Goal: Check status

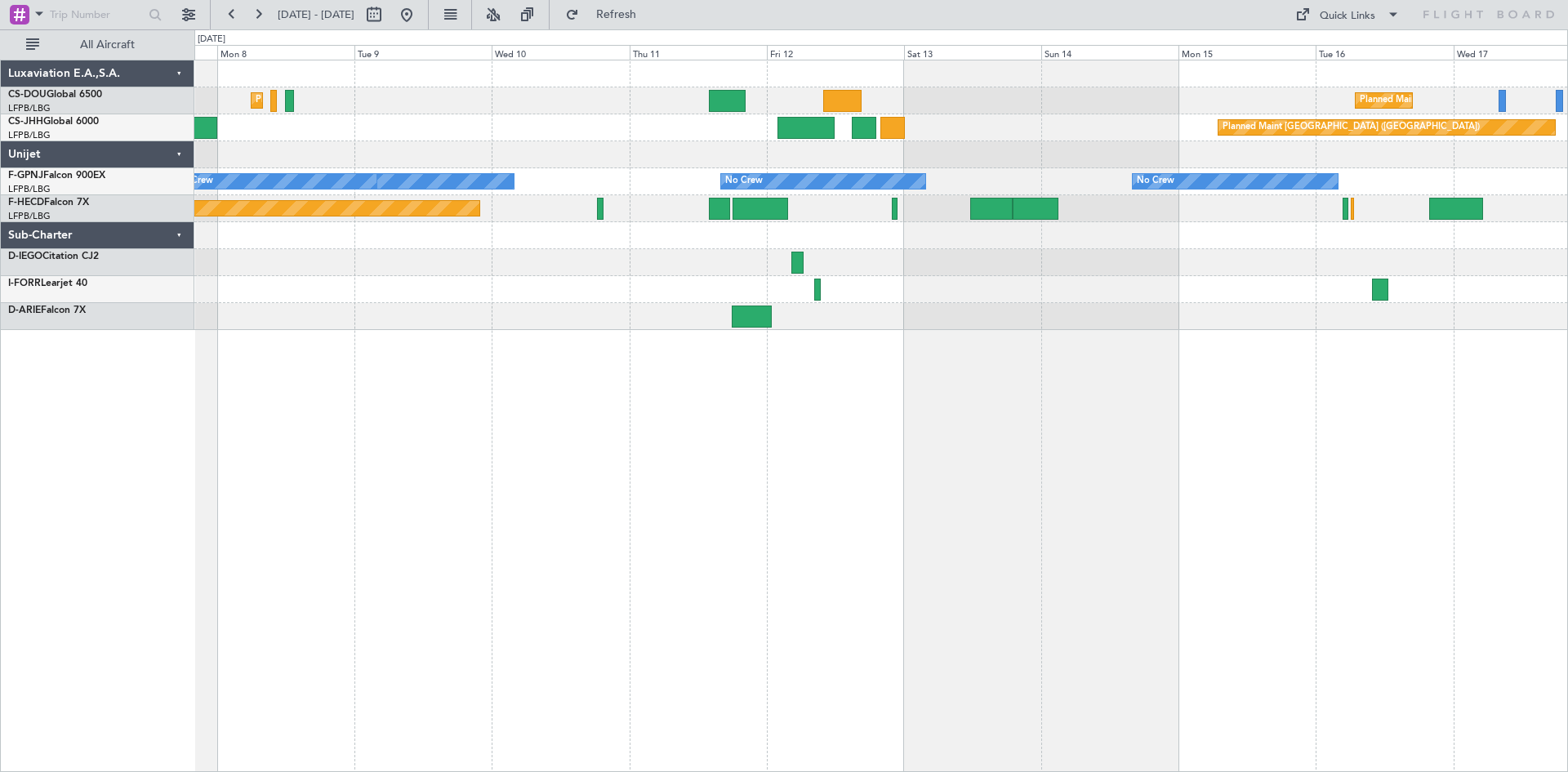
click at [868, 544] on div "Planned Maint [GEOGRAPHIC_DATA] ([GEOGRAPHIC_DATA]) Planned Maint [GEOGRAPHIC_D…" at bounding box center [881, 416] width 1374 height 713
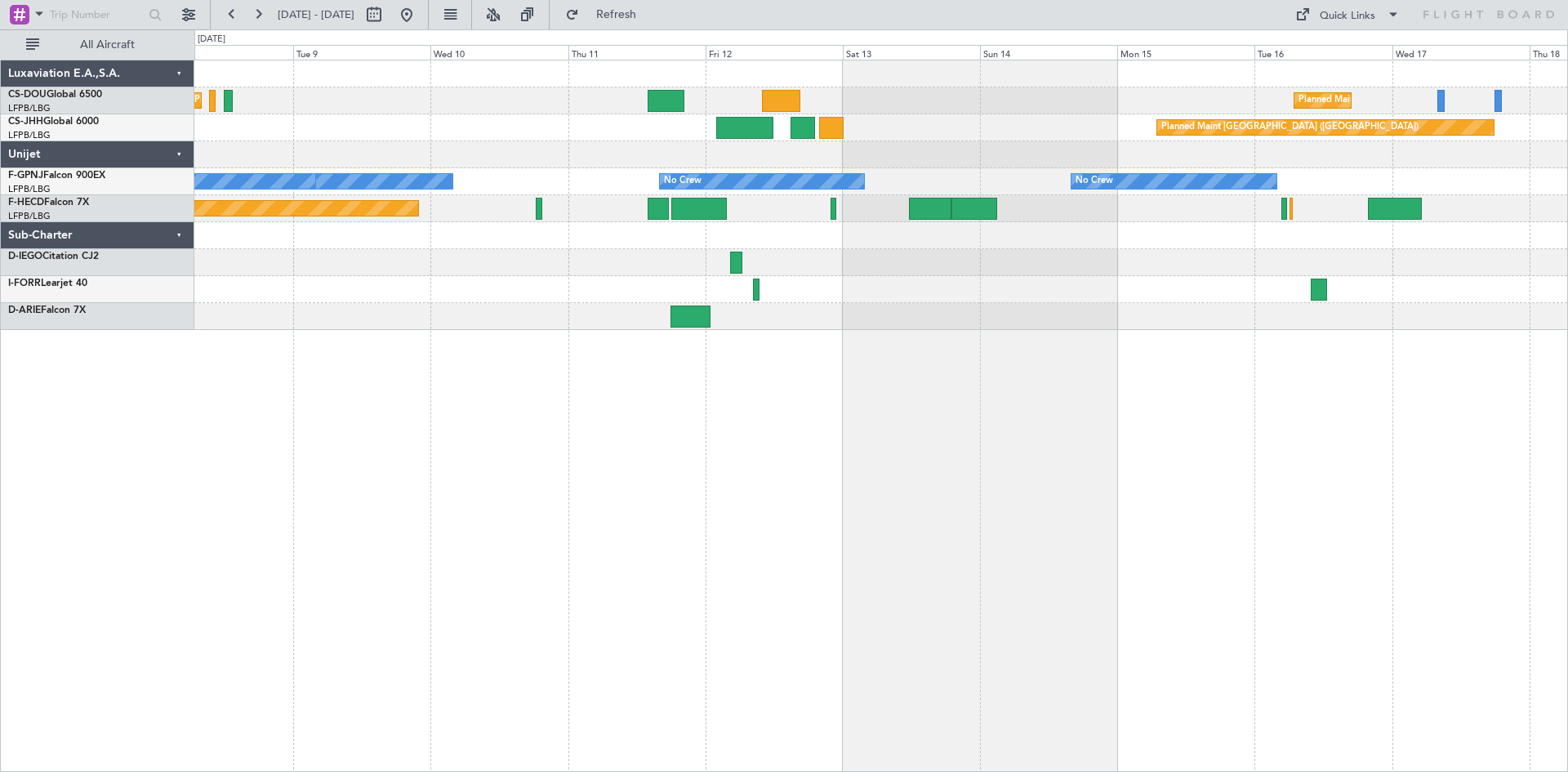
click at [1017, 344] on div "Planned Maint [GEOGRAPHIC_DATA] ([GEOGRAPHIC_DATA]) Planned Maint [GEOGRAPHIC_D…" at bounding box center [881, 416] width 1374 height 713
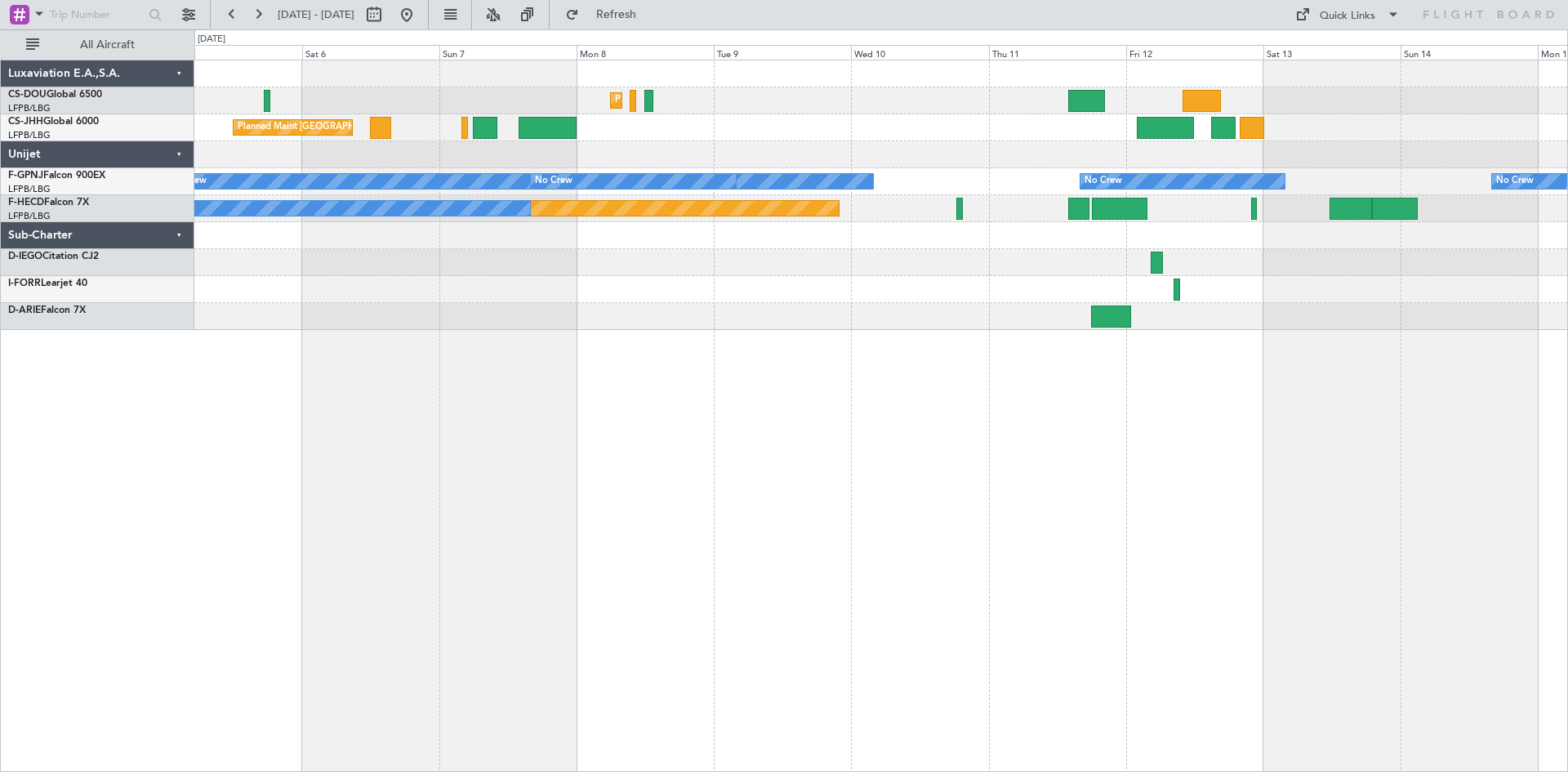
click at [870, 354] on div "Planned Maint [GEOGRAPHIC_DATA] ([GEOGRAPHIC_DATA]) Planned Maint [GEOGRAPHIC_D…" at bounding box center [881, 416] width 1374 height 713
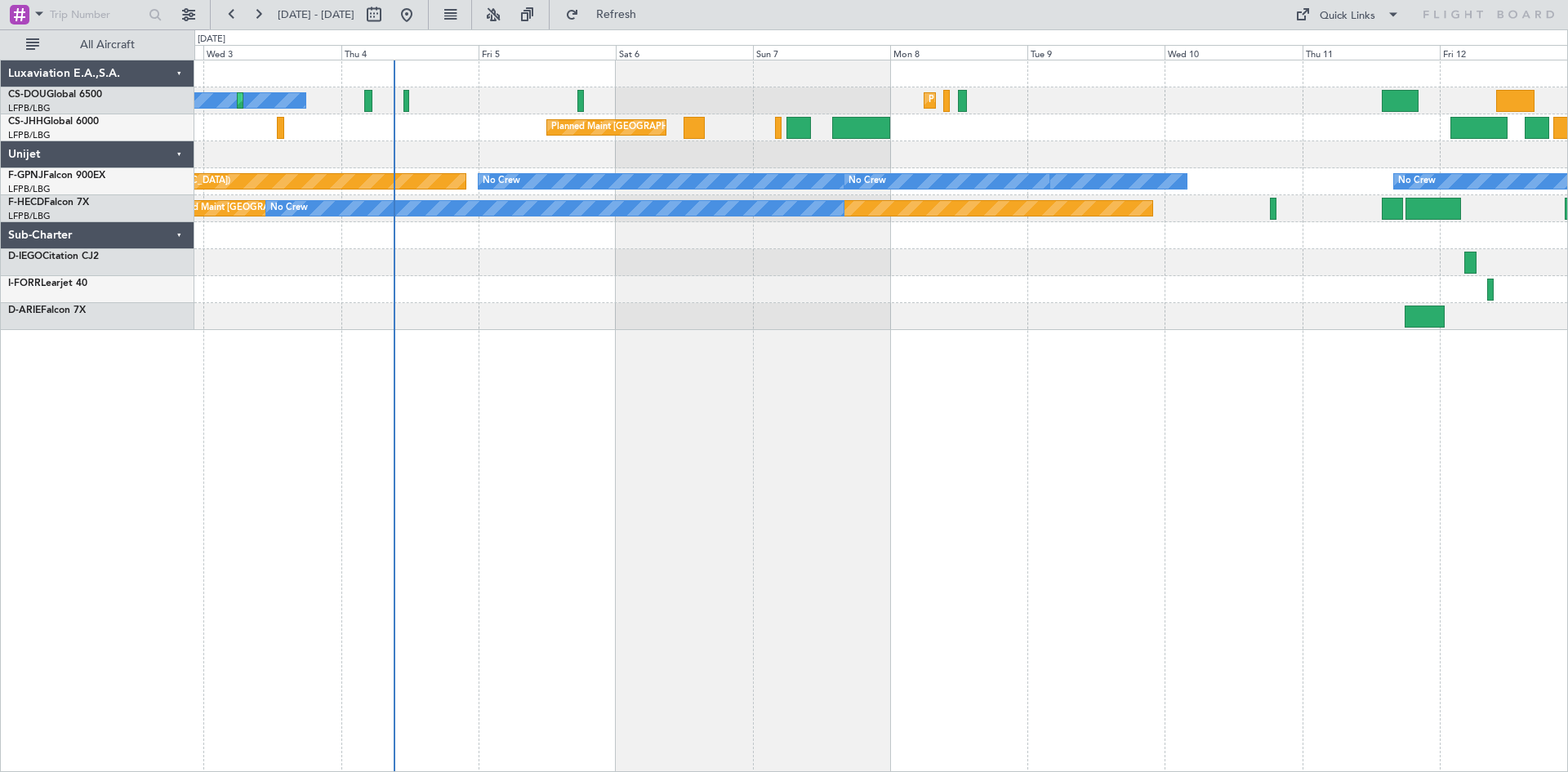
click at [773, 375] on div "Planned Maint [GEOGRAPHIC_DATA] ([GEOGRAPHIC_DATA]) No Crew Planned Maint [GEOG…" at bounding box center [881, 416] width 1374 height 713
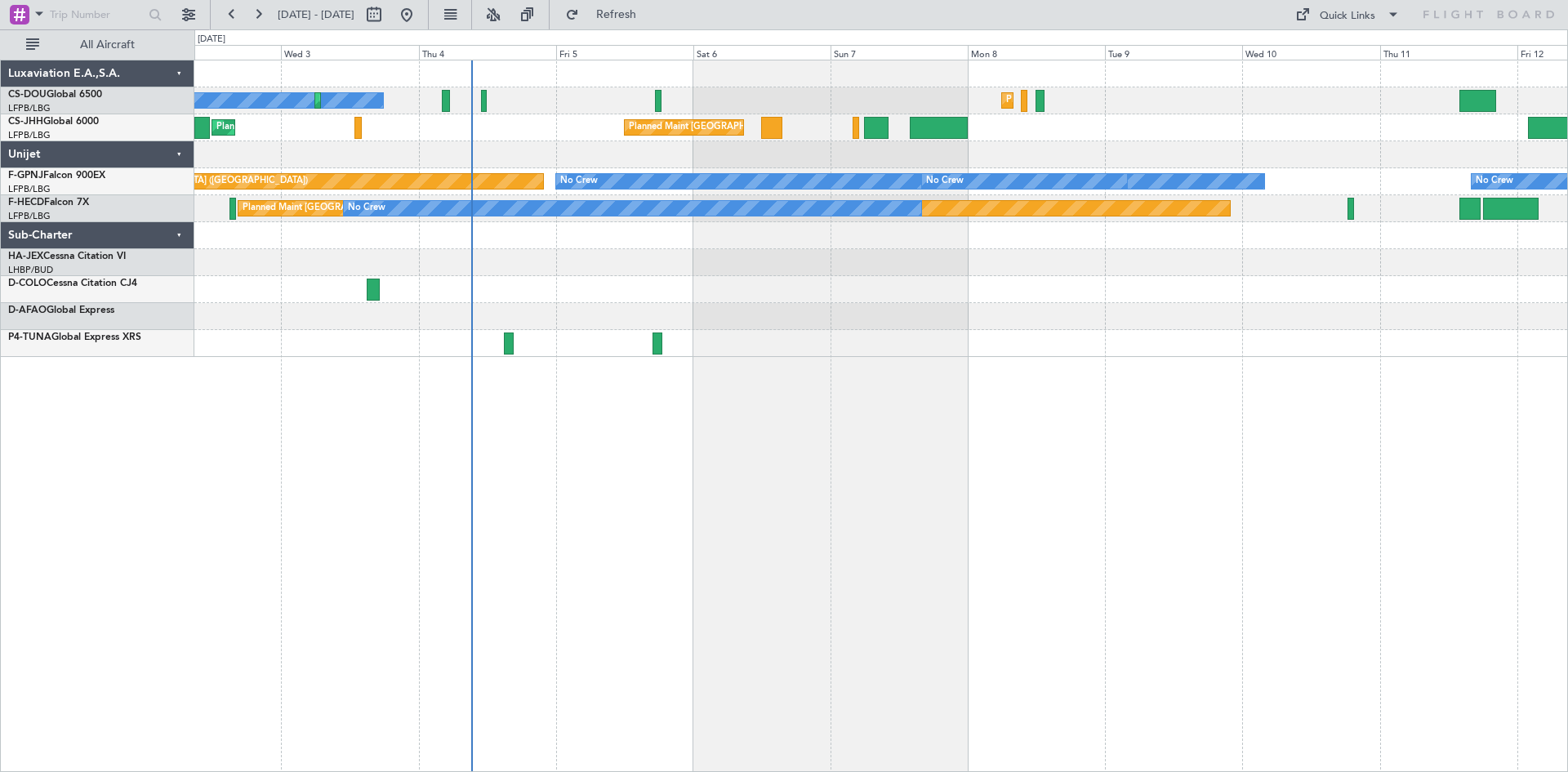
click at [754, 414] on div "Planned Maint [GEOGRAPHIC_DATA] ([GEOGRAPHIC_DATA]) No Crew Planned Maint [GEOG…" at bounding box center [881, 416] width 1374 height 713
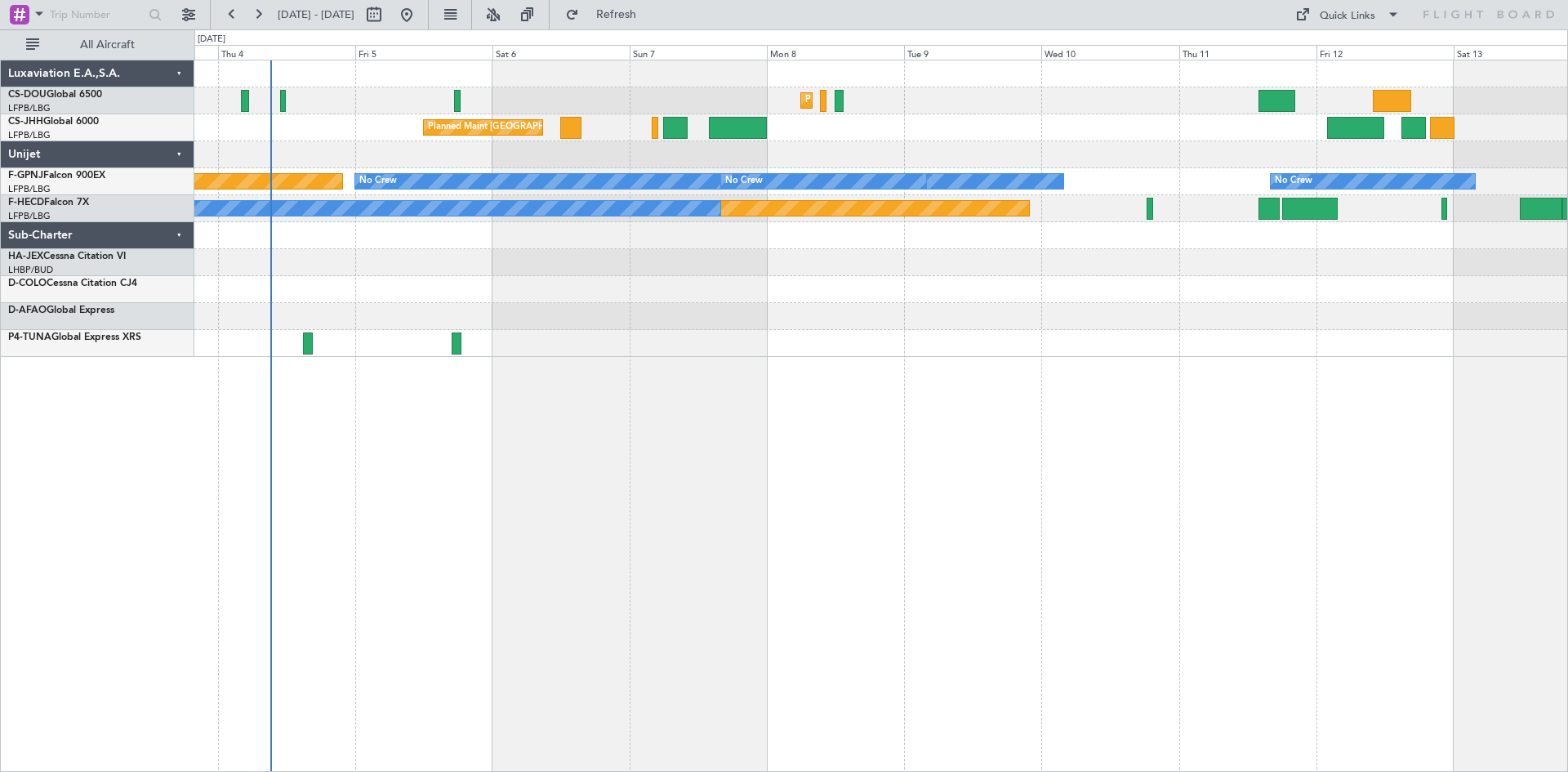
click at [636, 439] on div "Planned Maint [GEOGRAPHIC_DATA] ([GEOGRAPHIC_DATA]) Planned Maint [GEOGRAPHIC_D…" at bounding box center [881, 416] width 1374 height 713
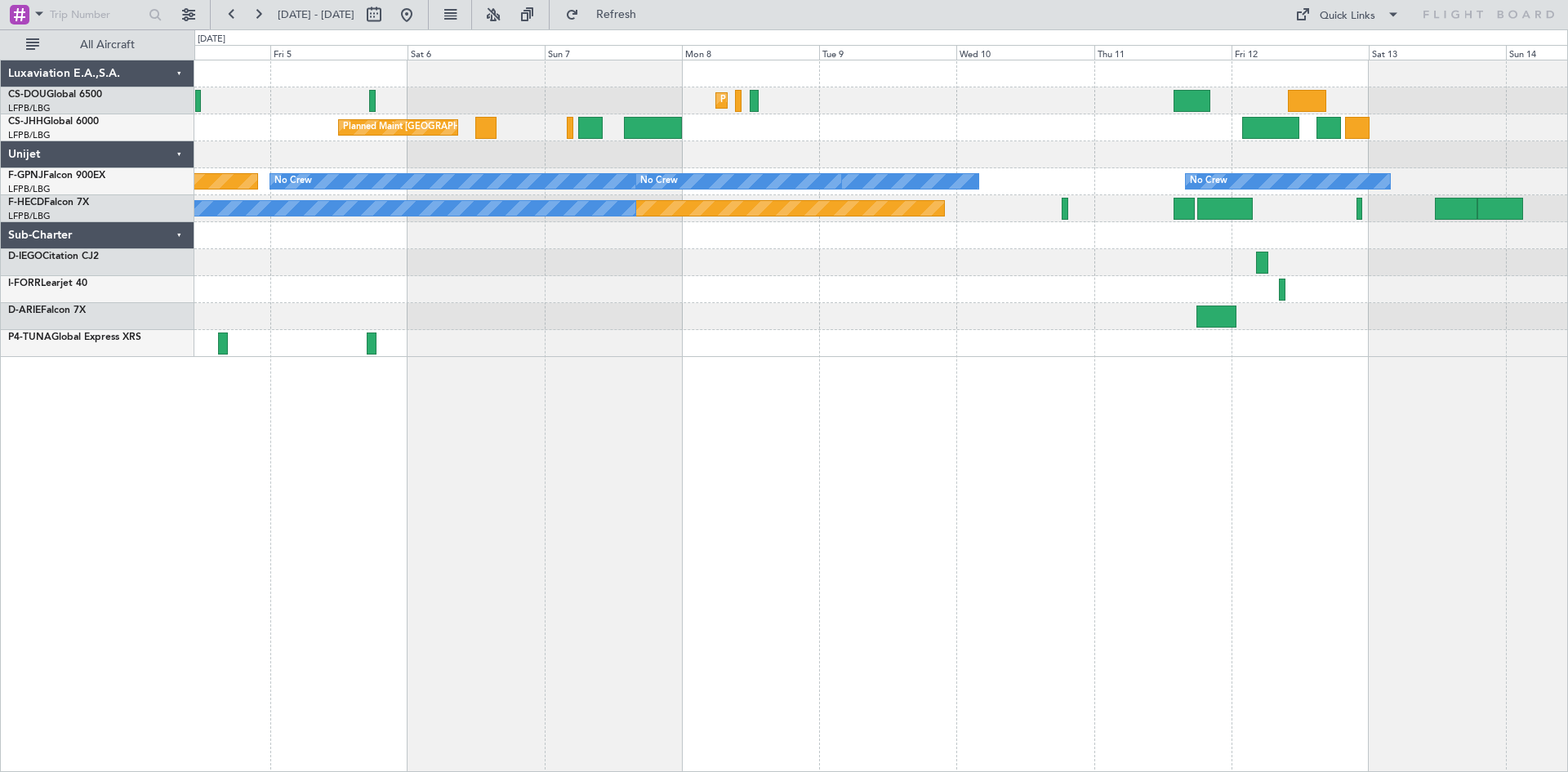
click at [822, 380] on div "Planned Maint [GEOGRAPHIC_DATA] ([GEOGRAPHIC_DATA]) Planned Maint [GEOGRAPHIC_D…" at bounding box center [881, 416] width 1374 height 713
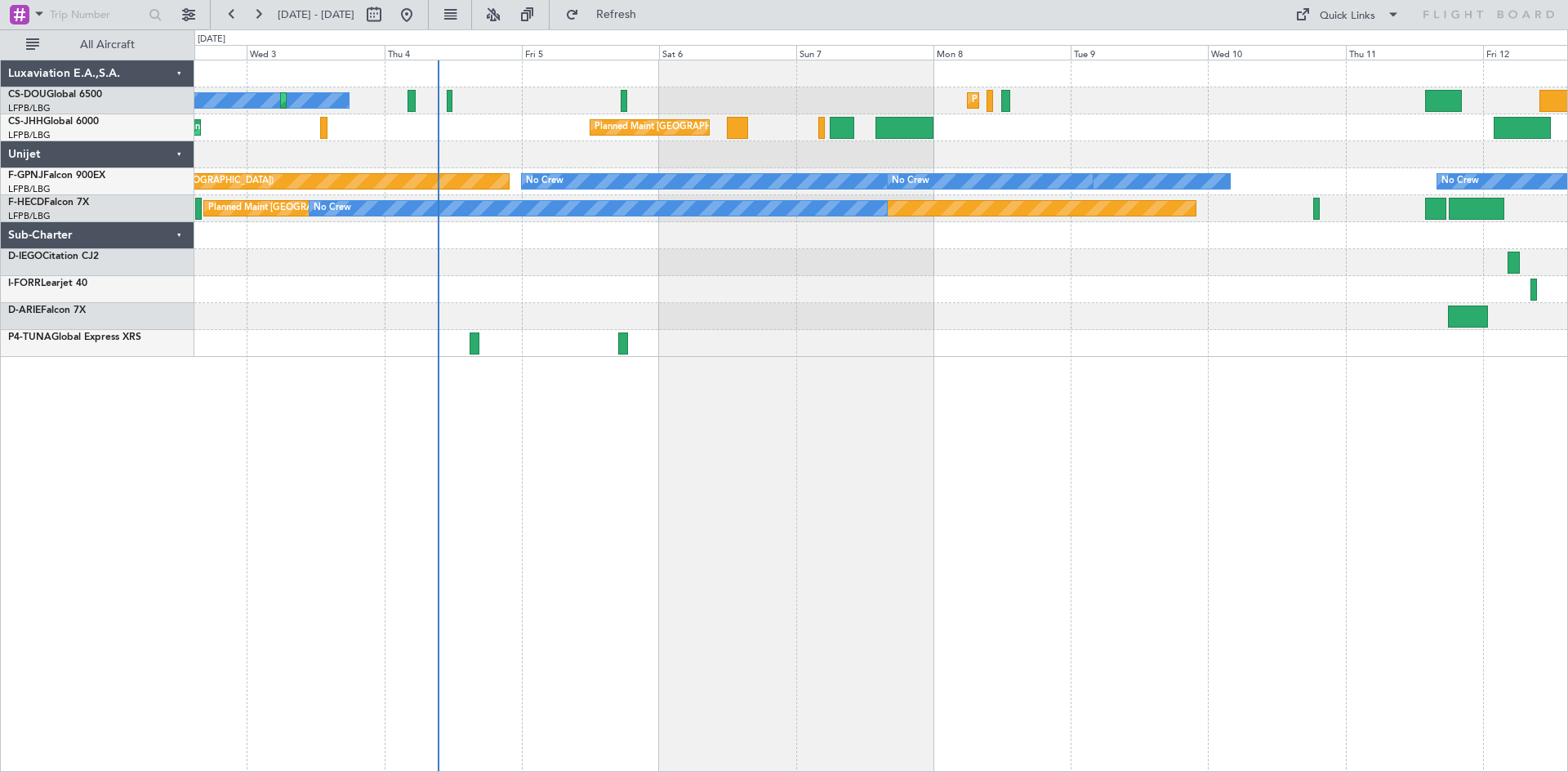
click at [791, 414] on div "Planned Maint [GEOGRAPHIC_DATA] ([GEOGRAPHIC_DATA]) No Crew Planned Maint [GEOG…" at bounding box center [881, 416] width 1374 height 713
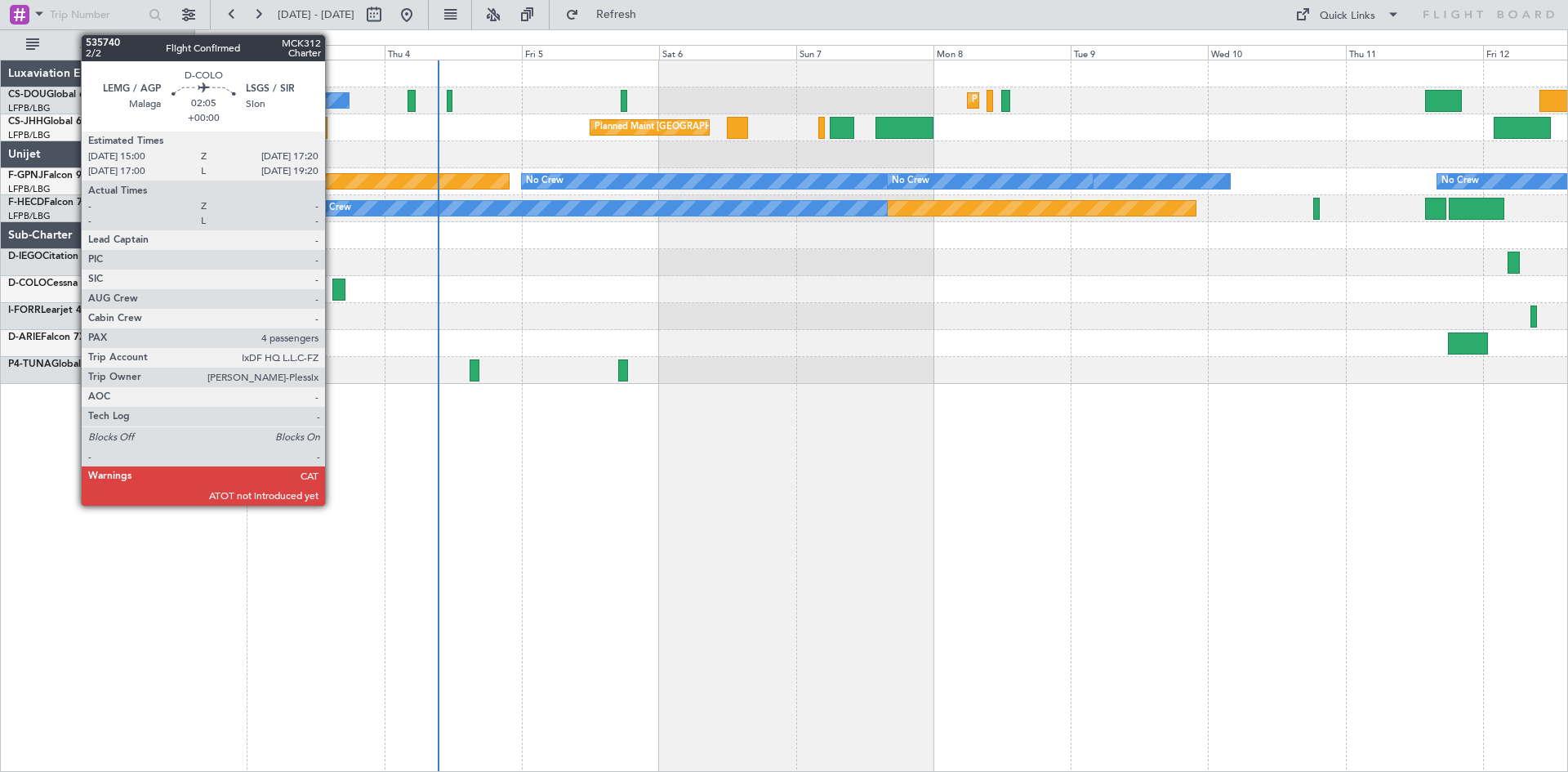
click at [333, 292] on div at bounding box center [340, 289] width 14 height 22
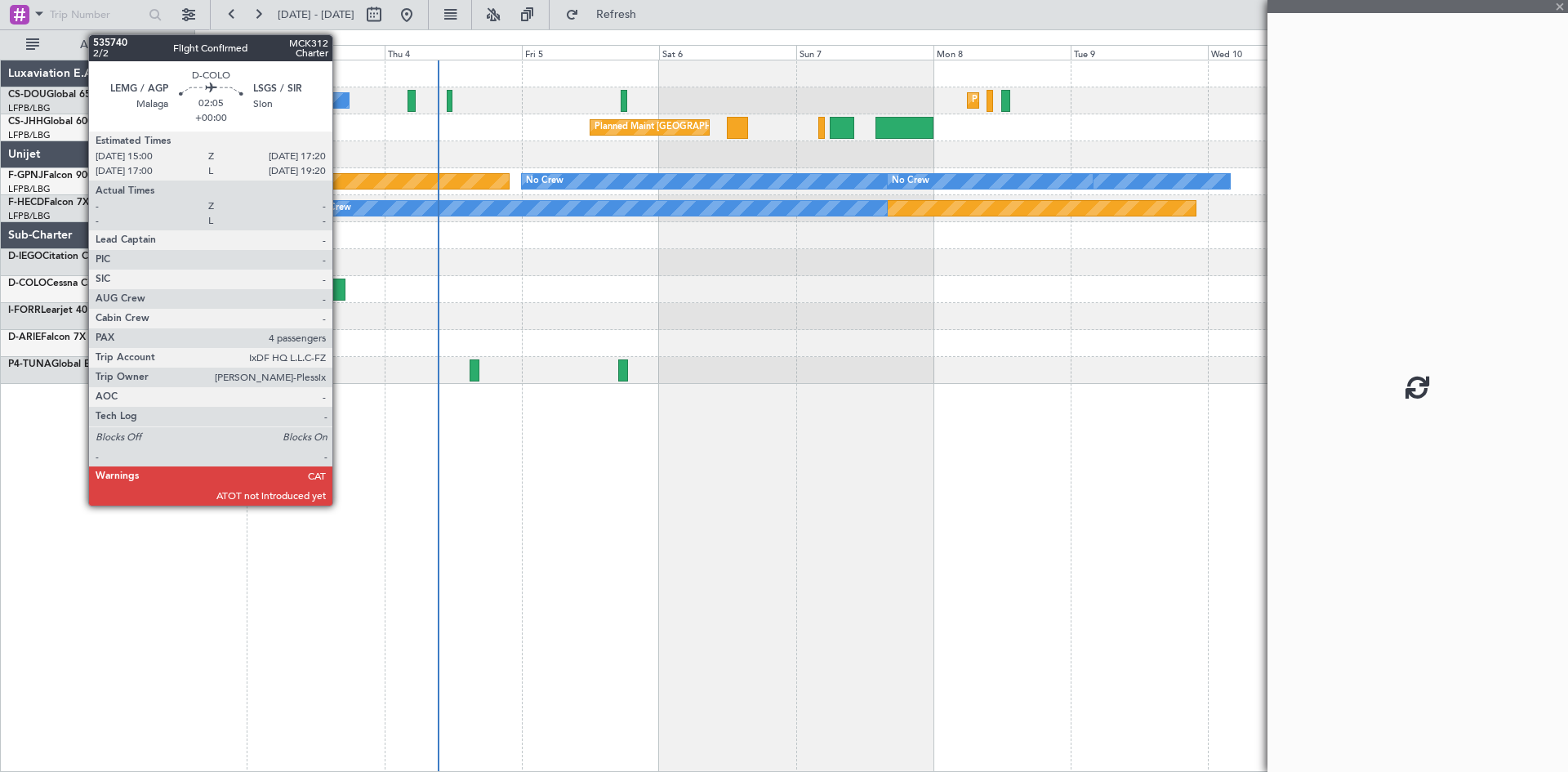
click at [343, 283] on div at bounding box center [340, 289] width 14 height 22
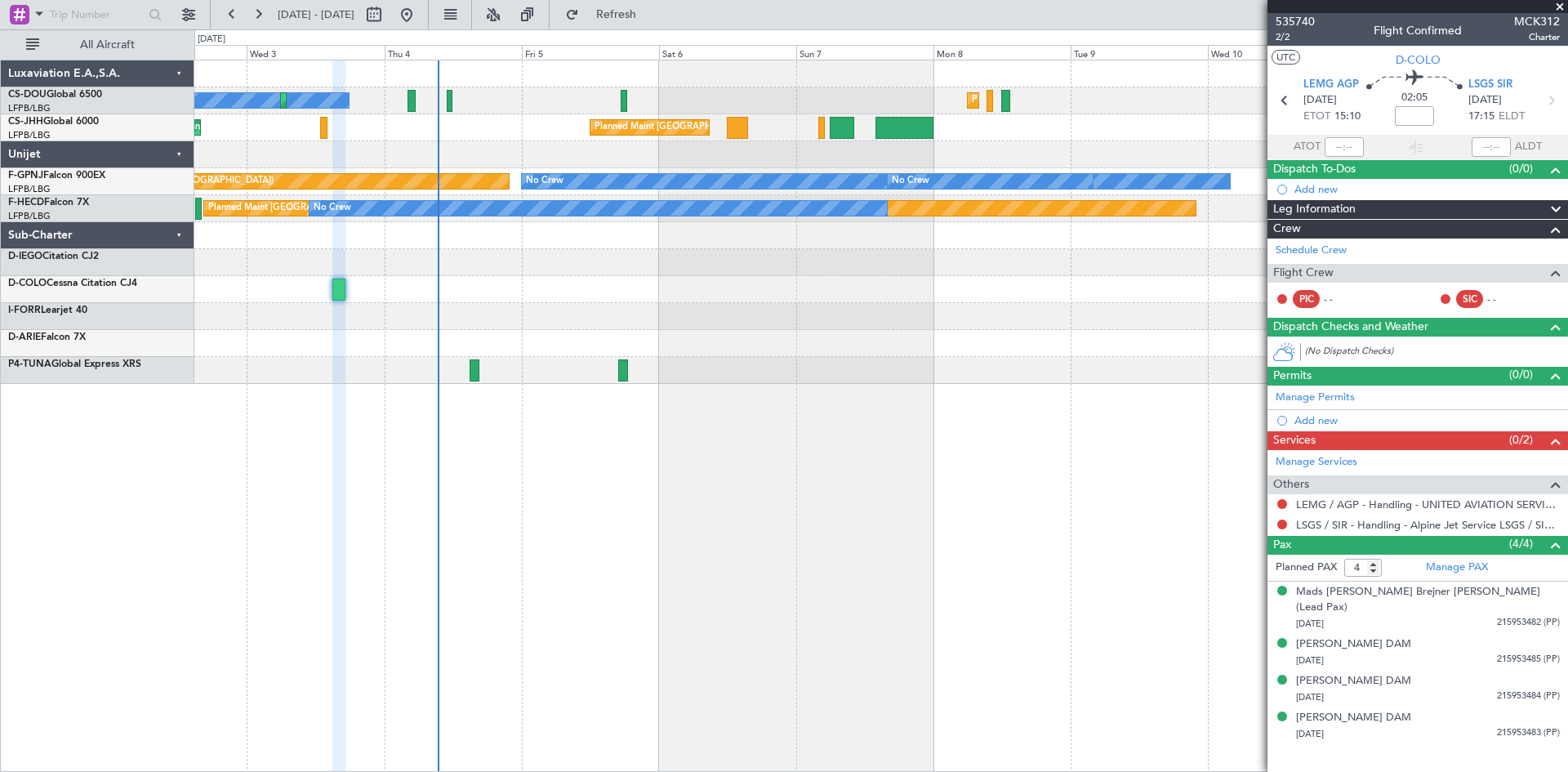
click at [1559, 4] on span at bounding box center [1560, 7] width 17 height 15
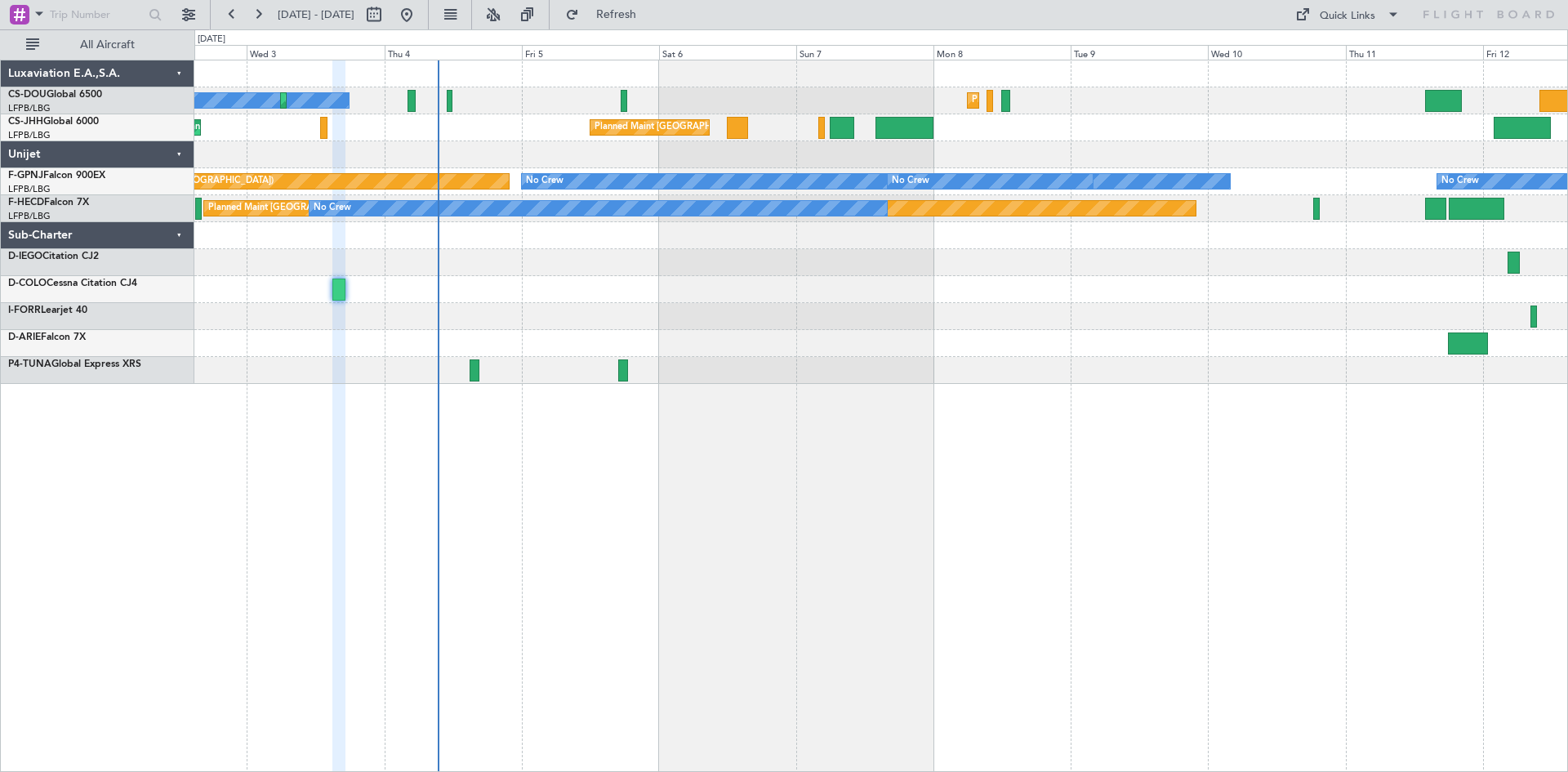
type input "0"
click at [724, 509] on div "No Crew Planned Maint [GEOGRAPHIC_DATA] ([GEOGRAPHIC_DATA]) Planned Maint [GEOG…" at bounding box center [881, 416] width 1374 height 713
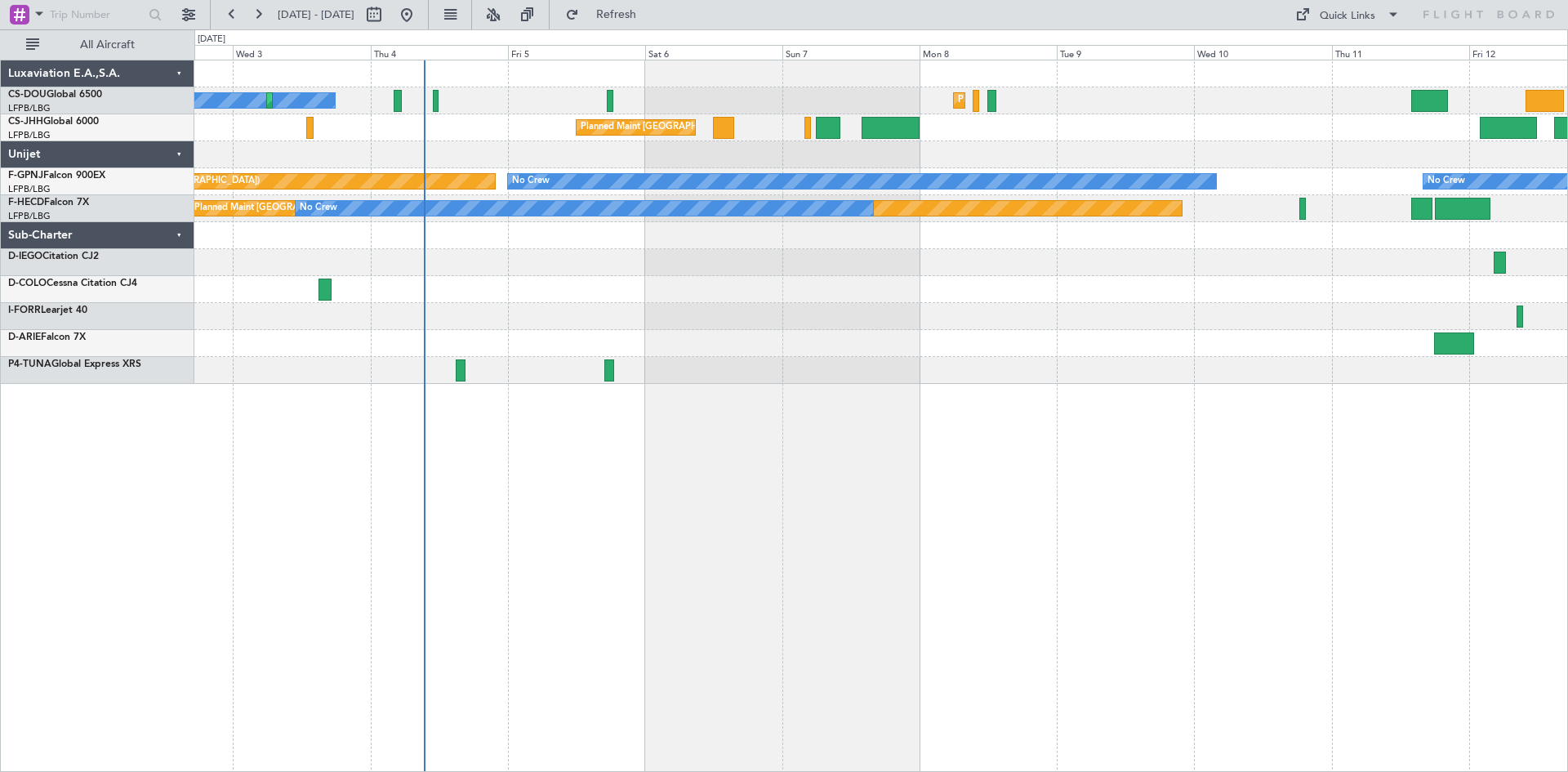
click at [817, 618] on div "No Crew Planned Maint [GEOGRAPHIC_DATA] ([GEOGRAPHIC_DATA]) Planned Maint [GEOG…" at bounding box center [881, 416] width 1374 height 713
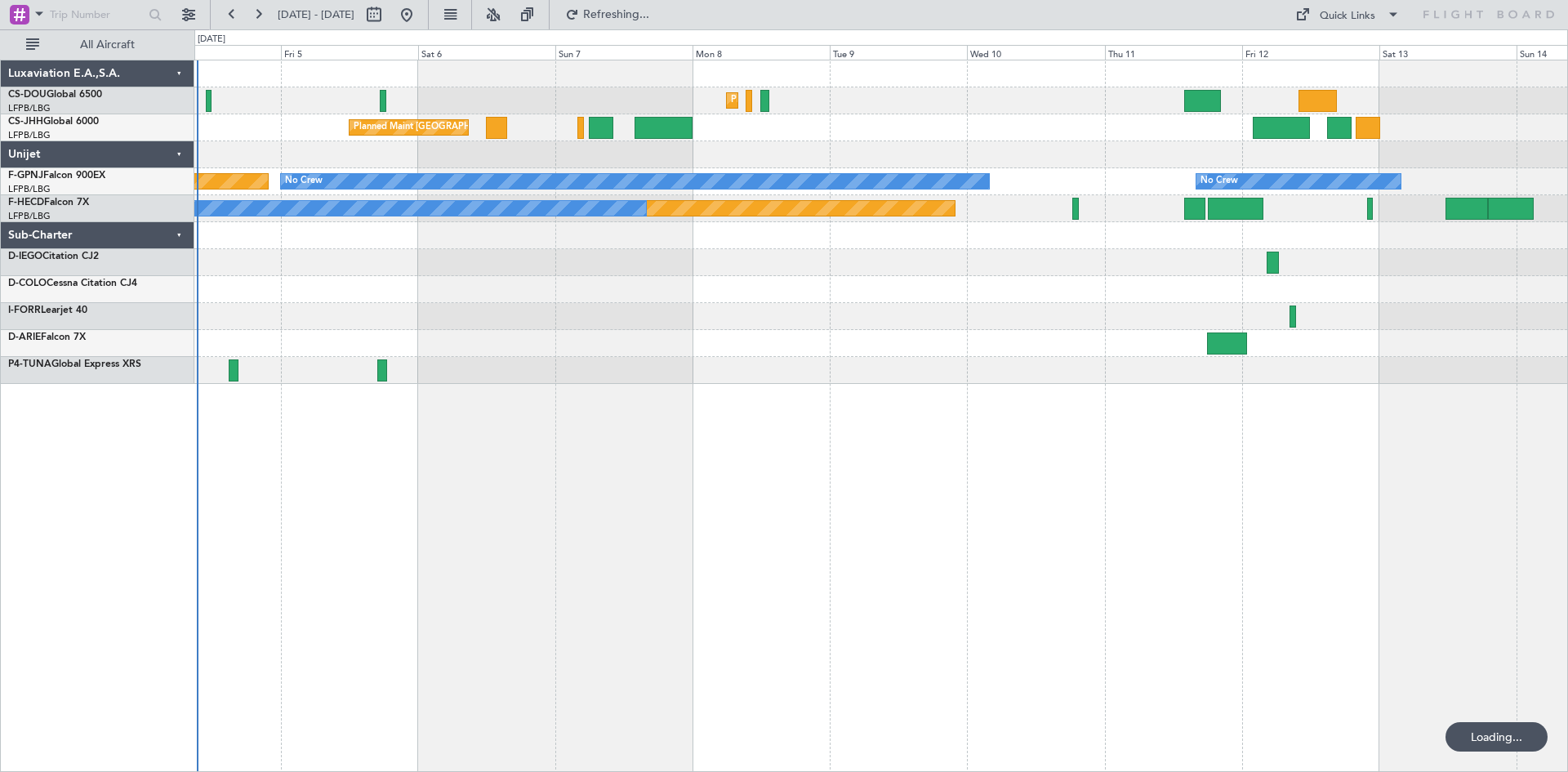
click at [641, 468] on div "Planned Maint [GEOGRAPHIC_DATA] ([GEOGRAPHIC_DATA]) Planned Maint [GEOGRAPHIC_D…" at bounding box center [881, 416] width 1374 height 713
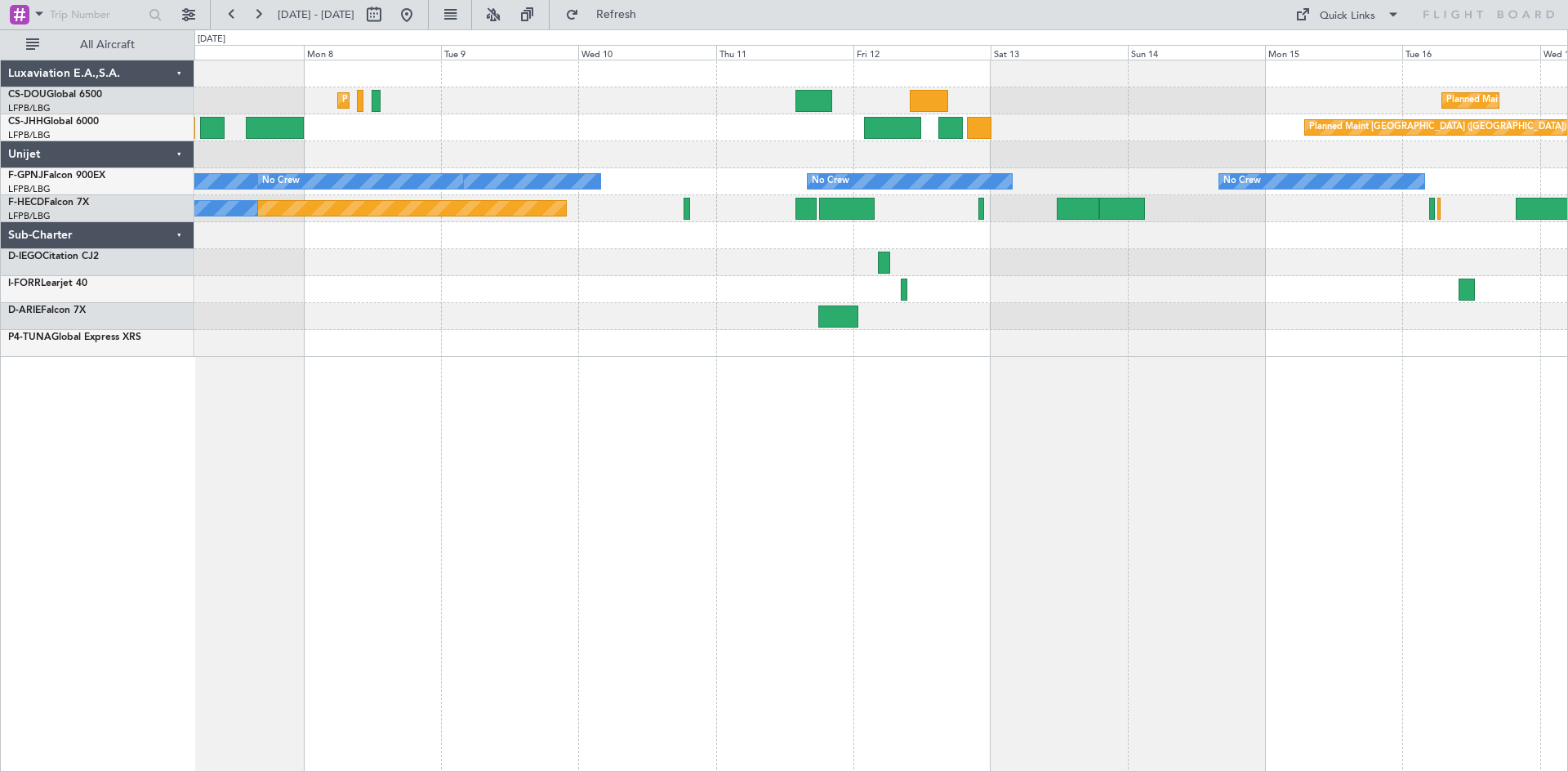
click at [693, 470] on div "Planned Maint [GEOGRAPHIC_DATA] ([GEOGRAPHIC_DATA]) Planned Maint [GEOGRAPHIC_D…" at bounding box center [881, 416] width 1374 height 713
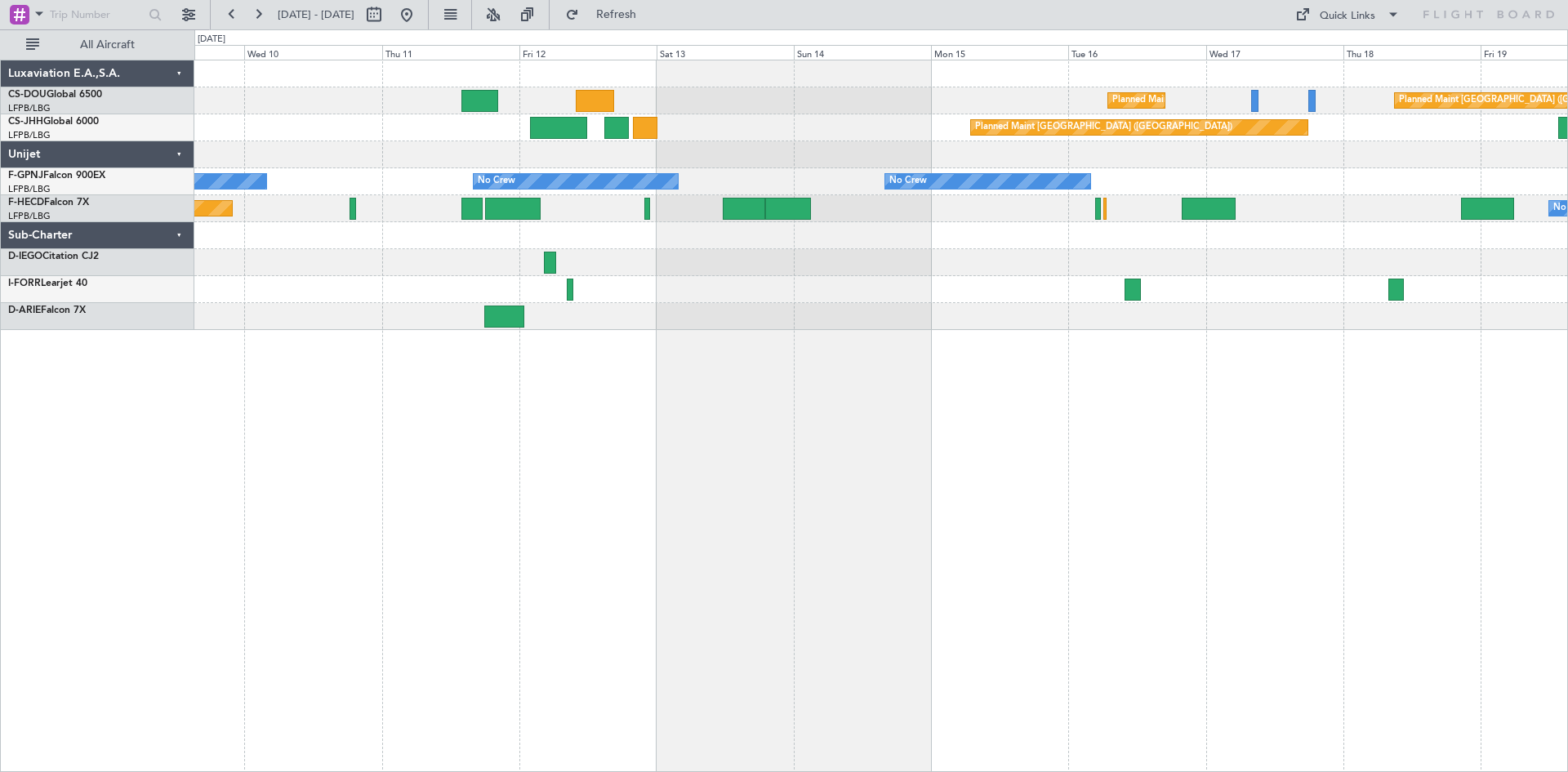
click at [462, 440] on div "Planned Maint [GEOGRAPHIC_DATA] ([GEOGRAPHIC_DATA]) Planned Maint [GEOGRAPHIC_D…" at bounding box center [881, 416] width 1374 height 713
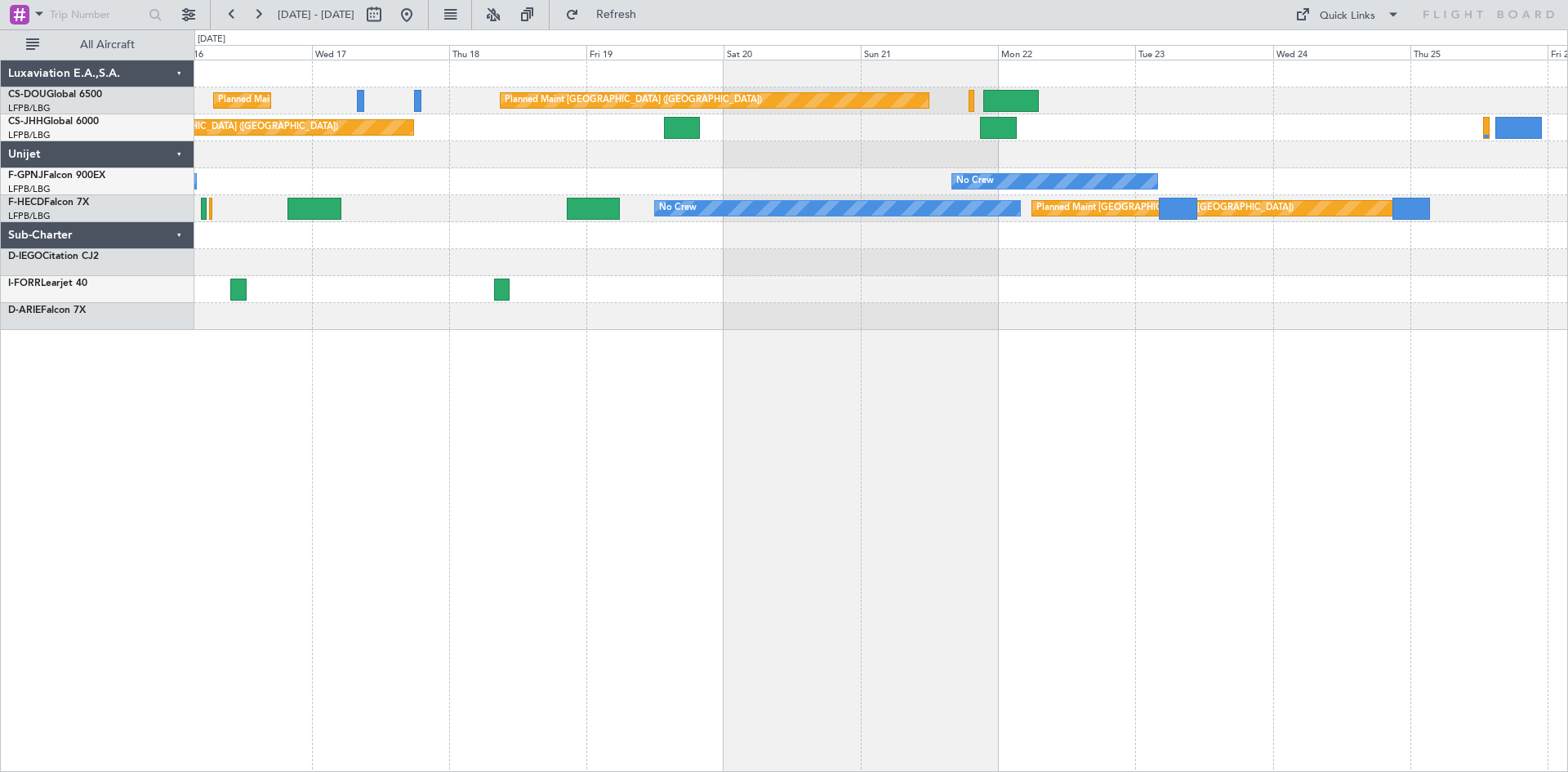
click at [449, 498] on div "Planned Maint [GEOGRAPHIC_DATA] ([GEOGRAPHIC_DATA]) Planned Maint [GEOGRAPHIC_D…" at bounding box center [881, 416] width 1374 height 713
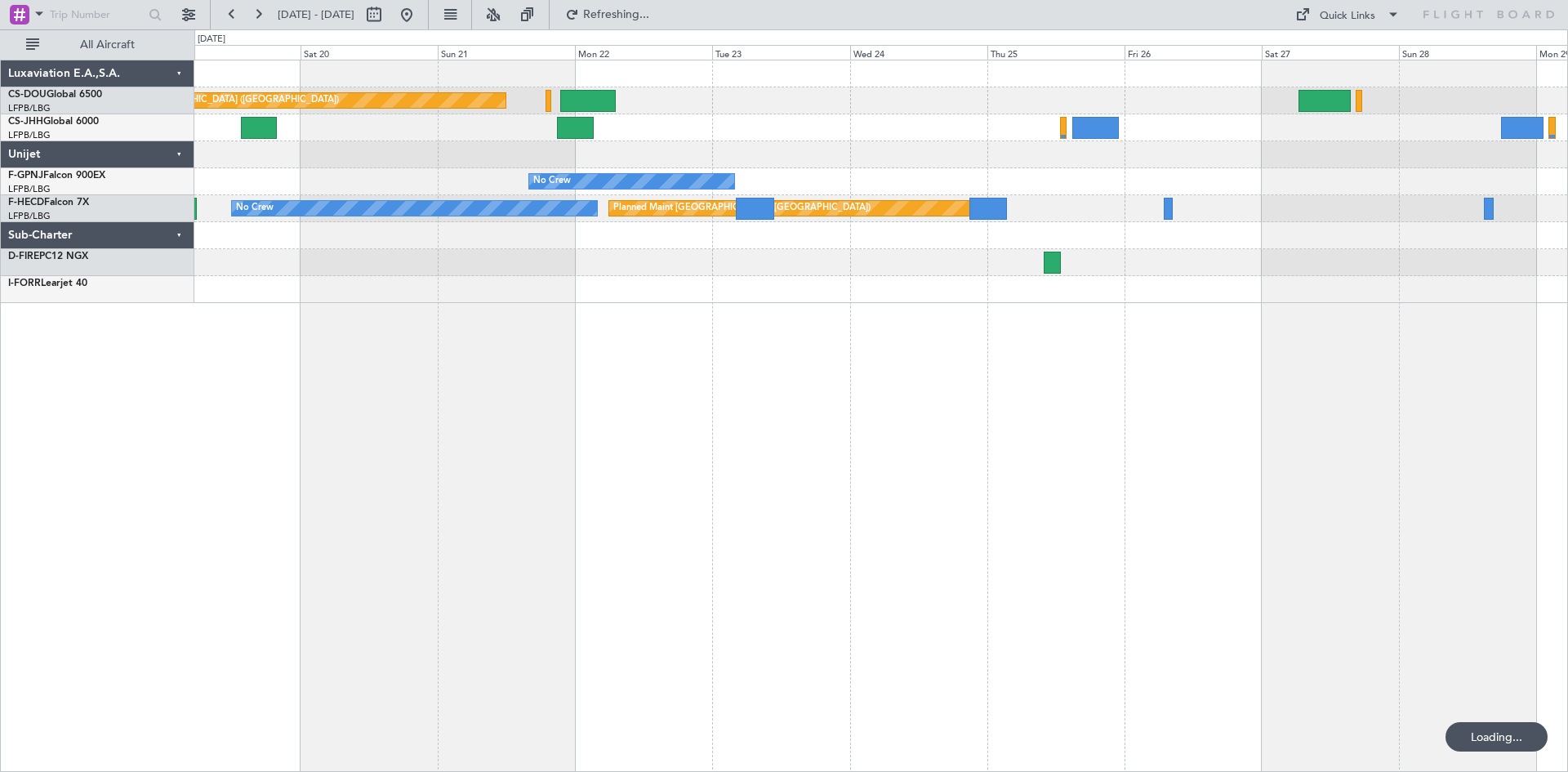
click at [485, 480] on div "Planned Maint [GEOGRAPHIC_DATA] ([GEOGRAPHIC_DATA]) Planned Maint [GEOGRAPHIC_D…" at bounding box center [881, 416] width 1374 height 713
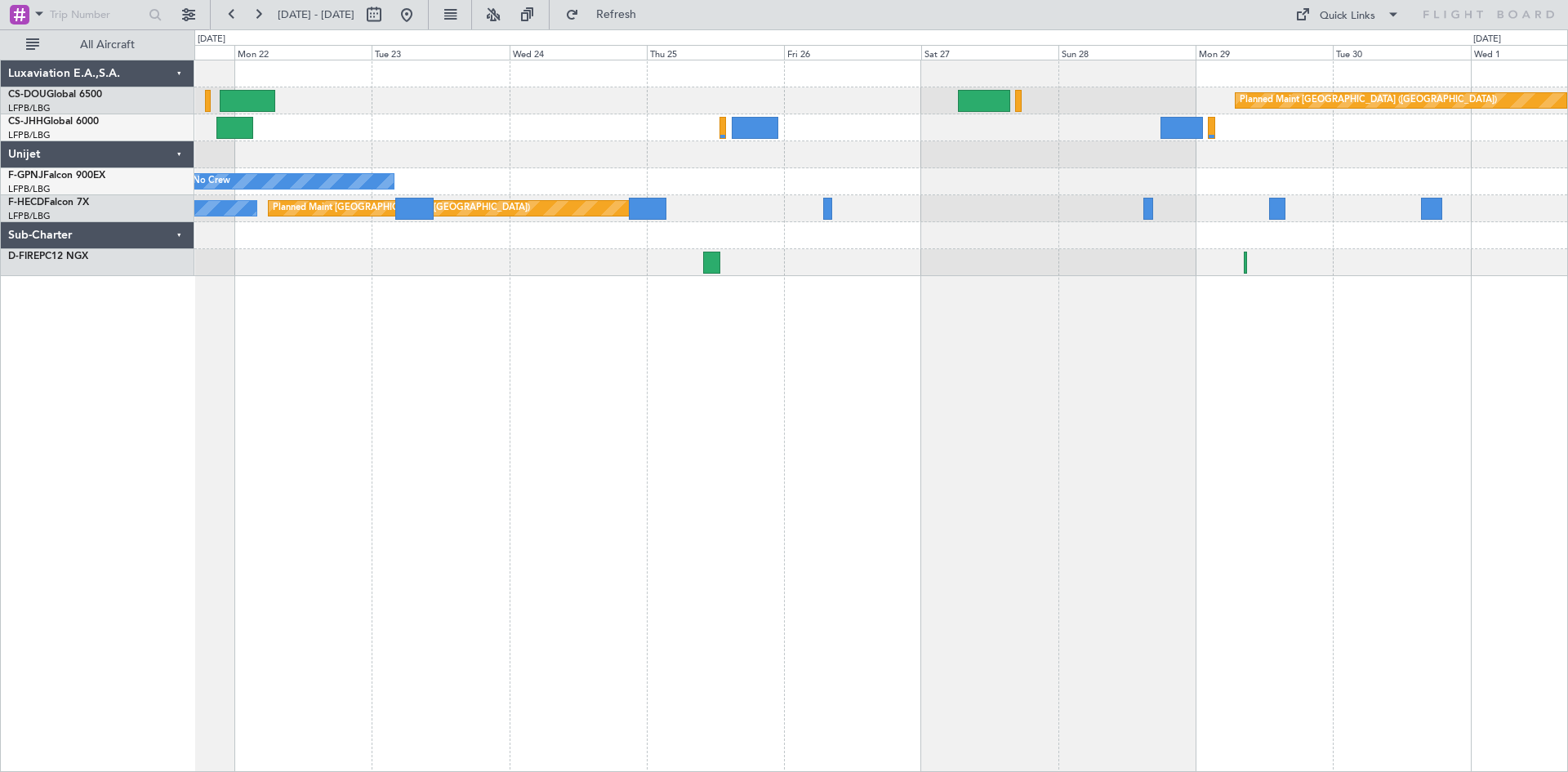
click at [297, 503] on div "Planned Maint [GEOGRAPHIC_DATA] ([GEOGRAPHIC_DATA]) Planned Maint [GEOGRAPHIC_D…" at bounding box center [881, 416] width 1374 height 713
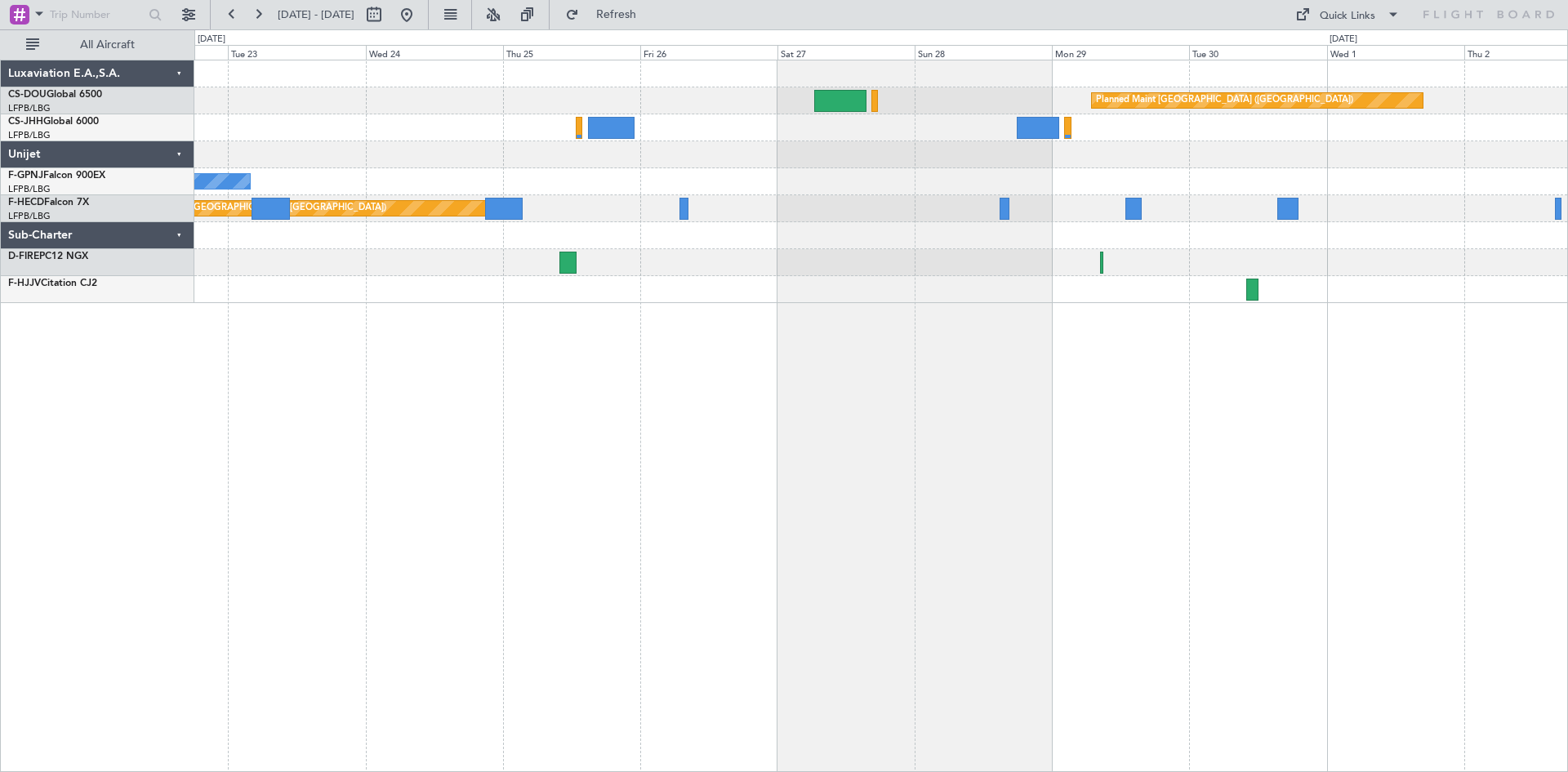
click at [578, 258] on div at bounding box center [880, 262] width 1373 height 27
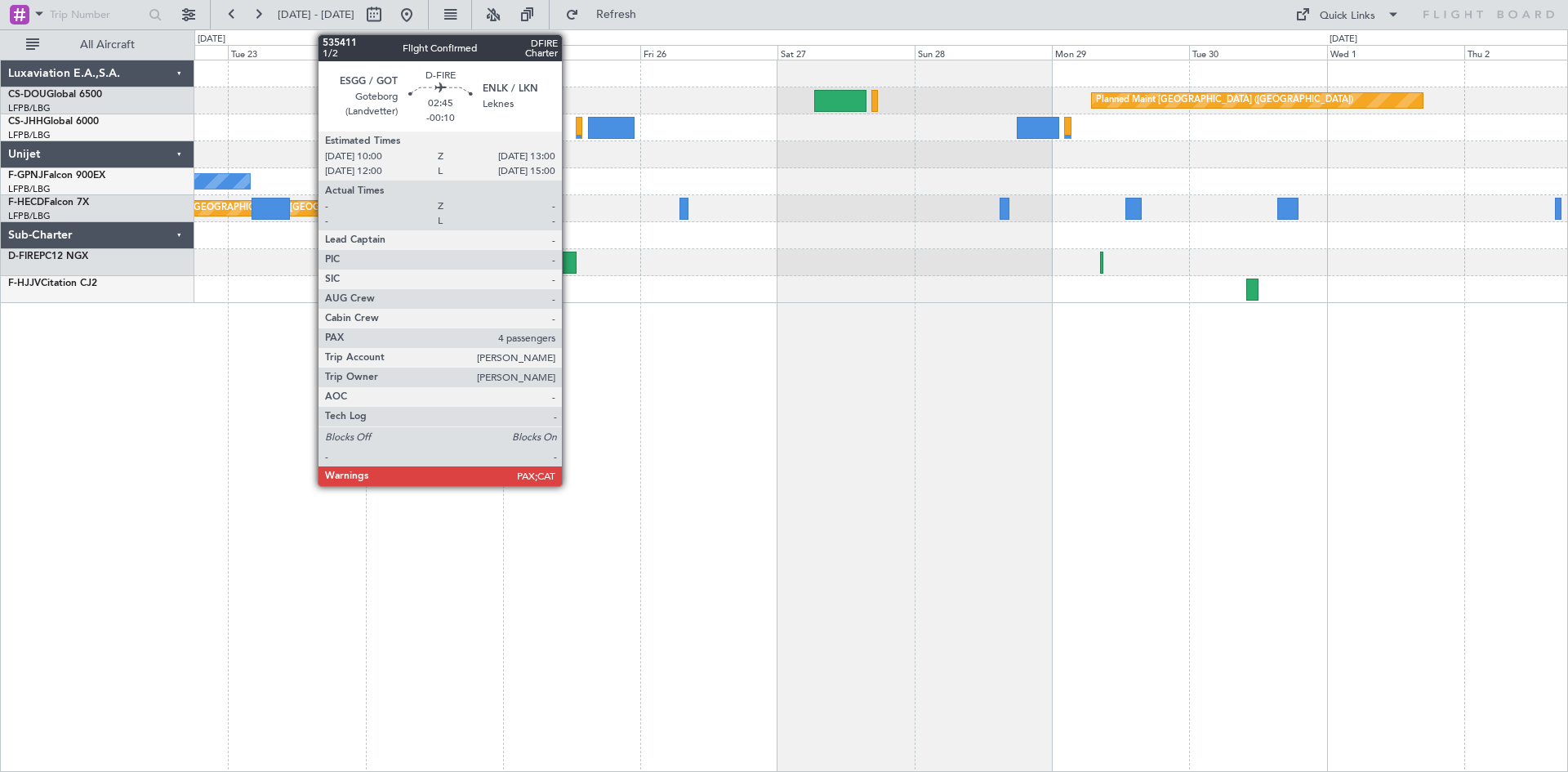
click at [569, 264] on div at bounding box center [568, 262] width 18 height 22
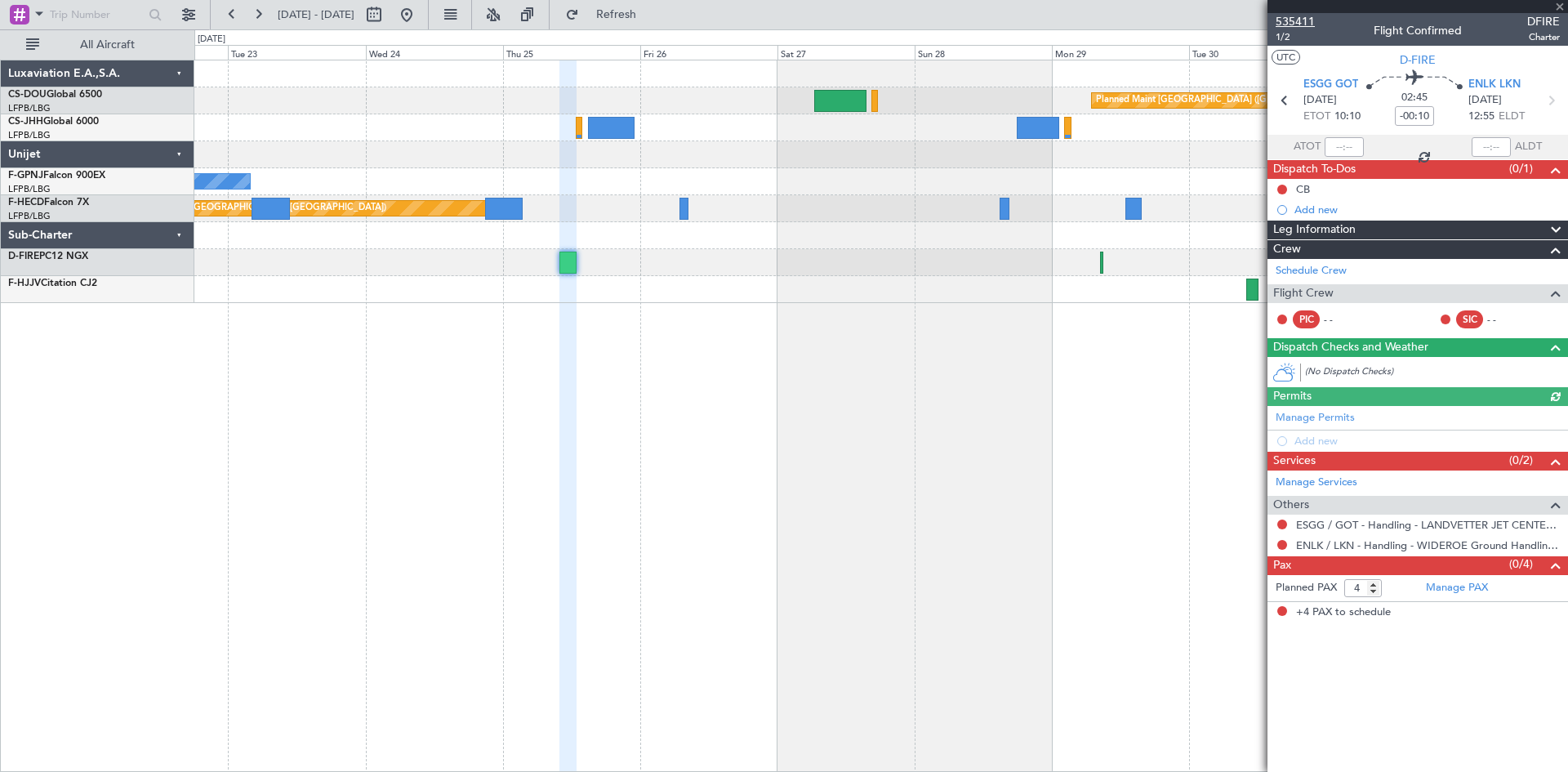
click at [1289, 17] on span "535411" at bounding box center [1296, 21] width 40 height 17
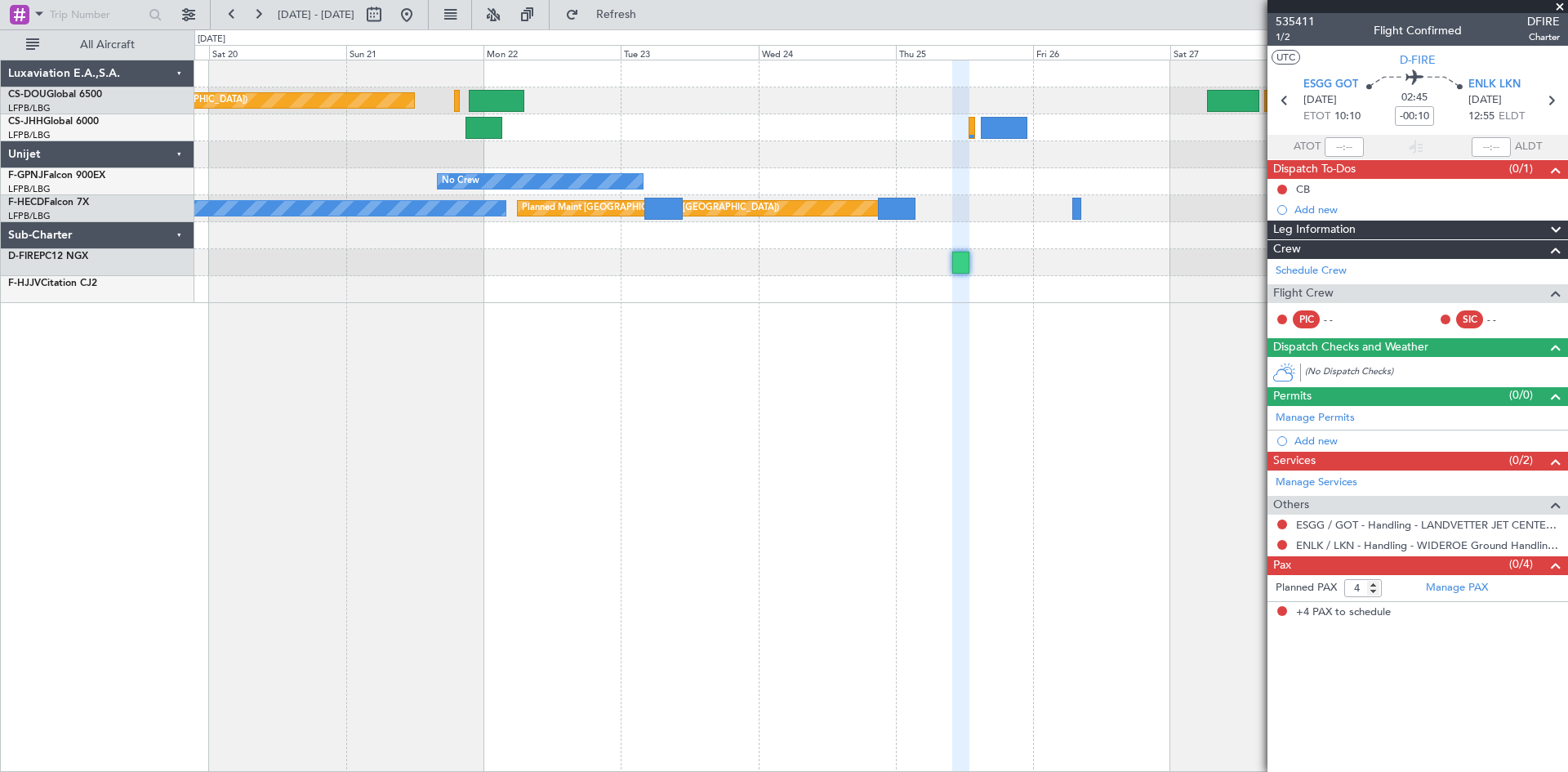
click at [752, 474] on div "Planned Maint [GEOGRAPHIC_DATA] ([GEOGRAPHIC_DATA]) Planned Maint [GEOGRAPHIC_D…" at bounding box center [881, 416] width 1374 height 713
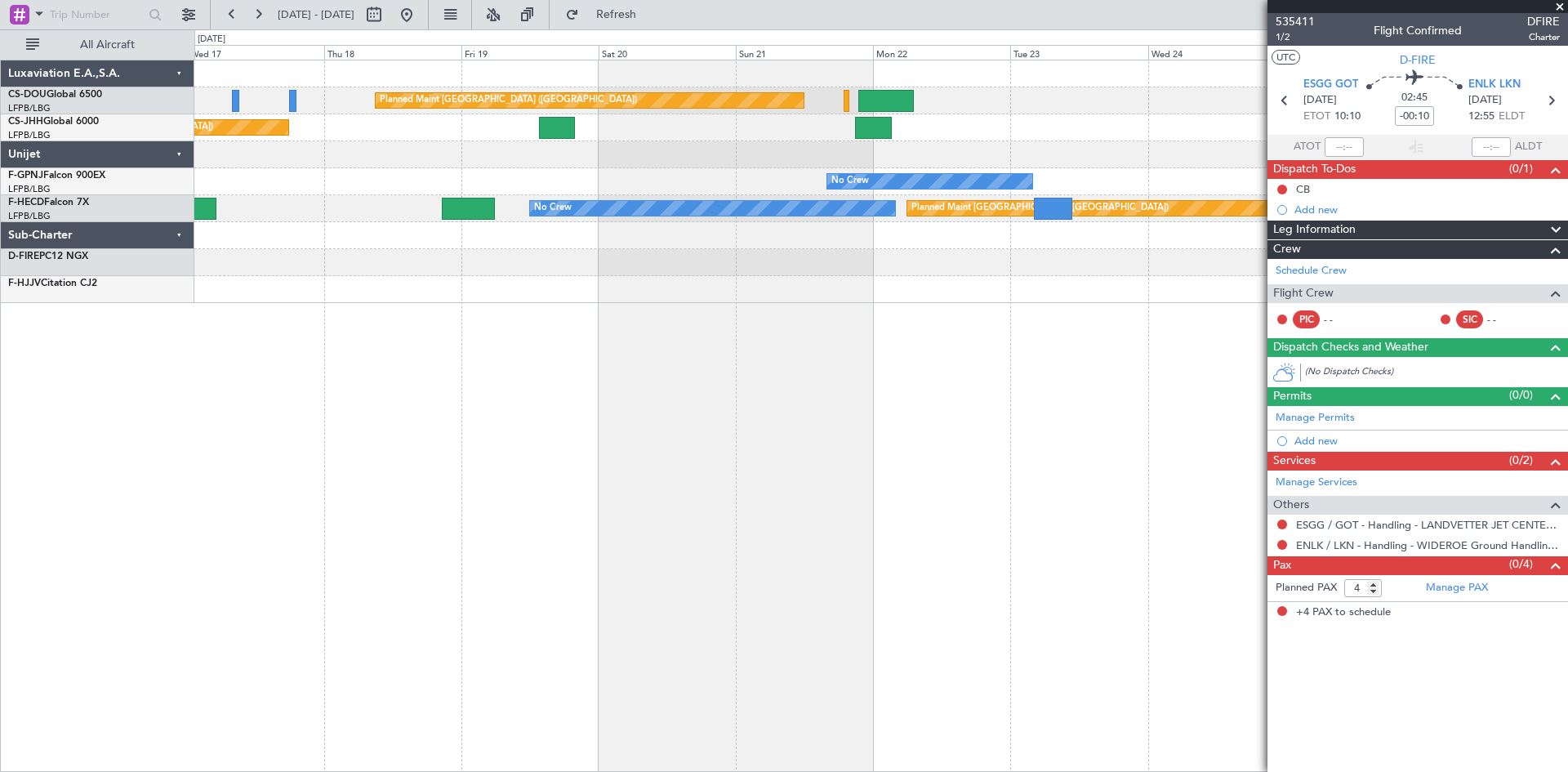
click at [775, 456] on div "Planned Maint [GEOGRAPHIC_DATA] ([GEOGRAPHIC_DATA]) Planned Maint [GEOGRAPHIC_D…" at bounding box center [881, 416] width 1374 height 713
click at [826, 450] on div "Planned Maint [GEOGRAPHIC_DATA] ([GEOGRAPHIC_DATA]) Planned Maint [GEOGRAPHIC_D…" at bounding box center [881, 416] width 1374 height 713
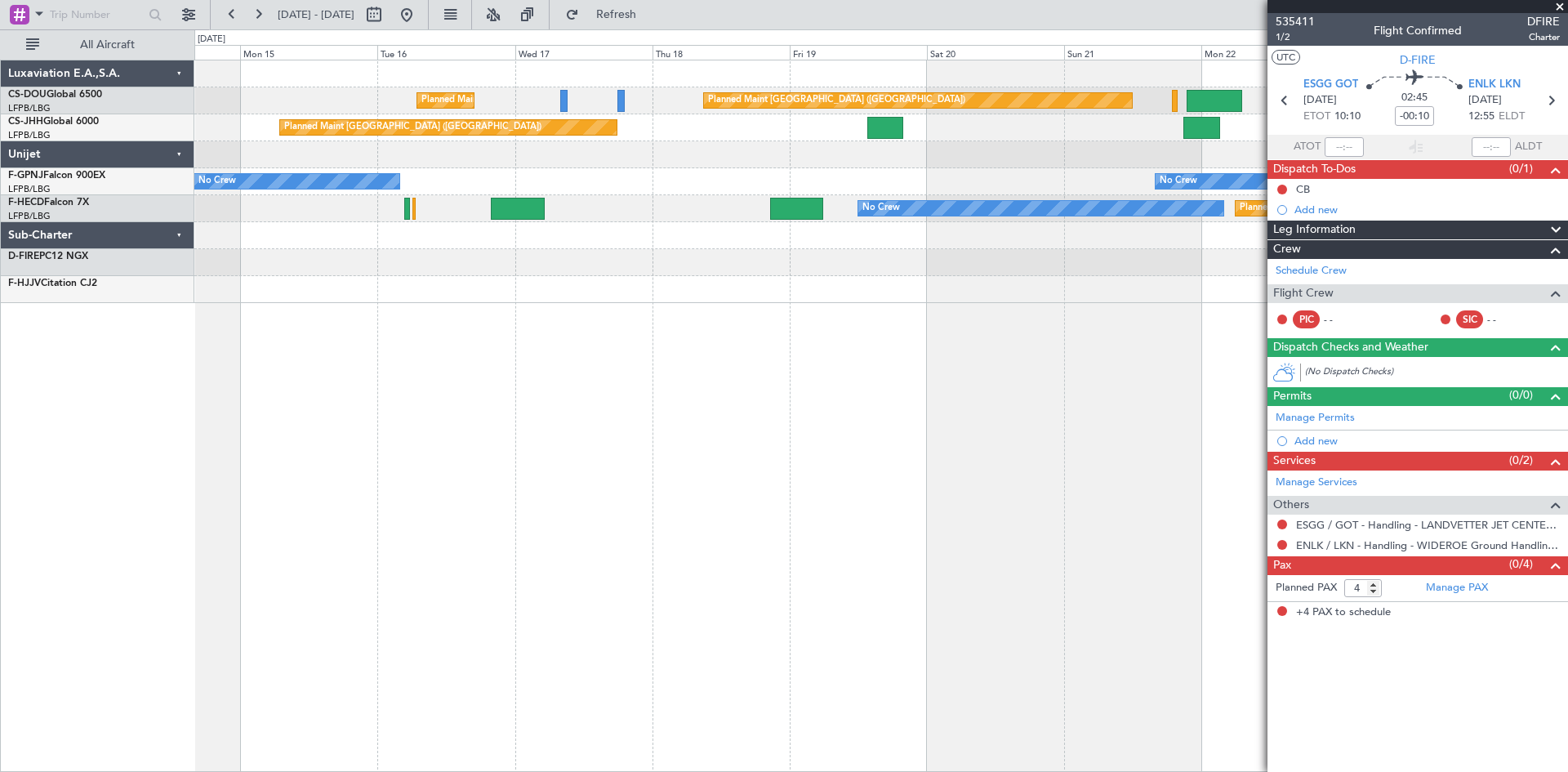
click at [820, 433] on div "Planned Maint [GEOGRAPHIC_DATA] ([GEOGRAPHIC_DATA]) Planned Maint [GEOGRAPHIC_D…" at bounding box center [881, 416] width 1374 height 713
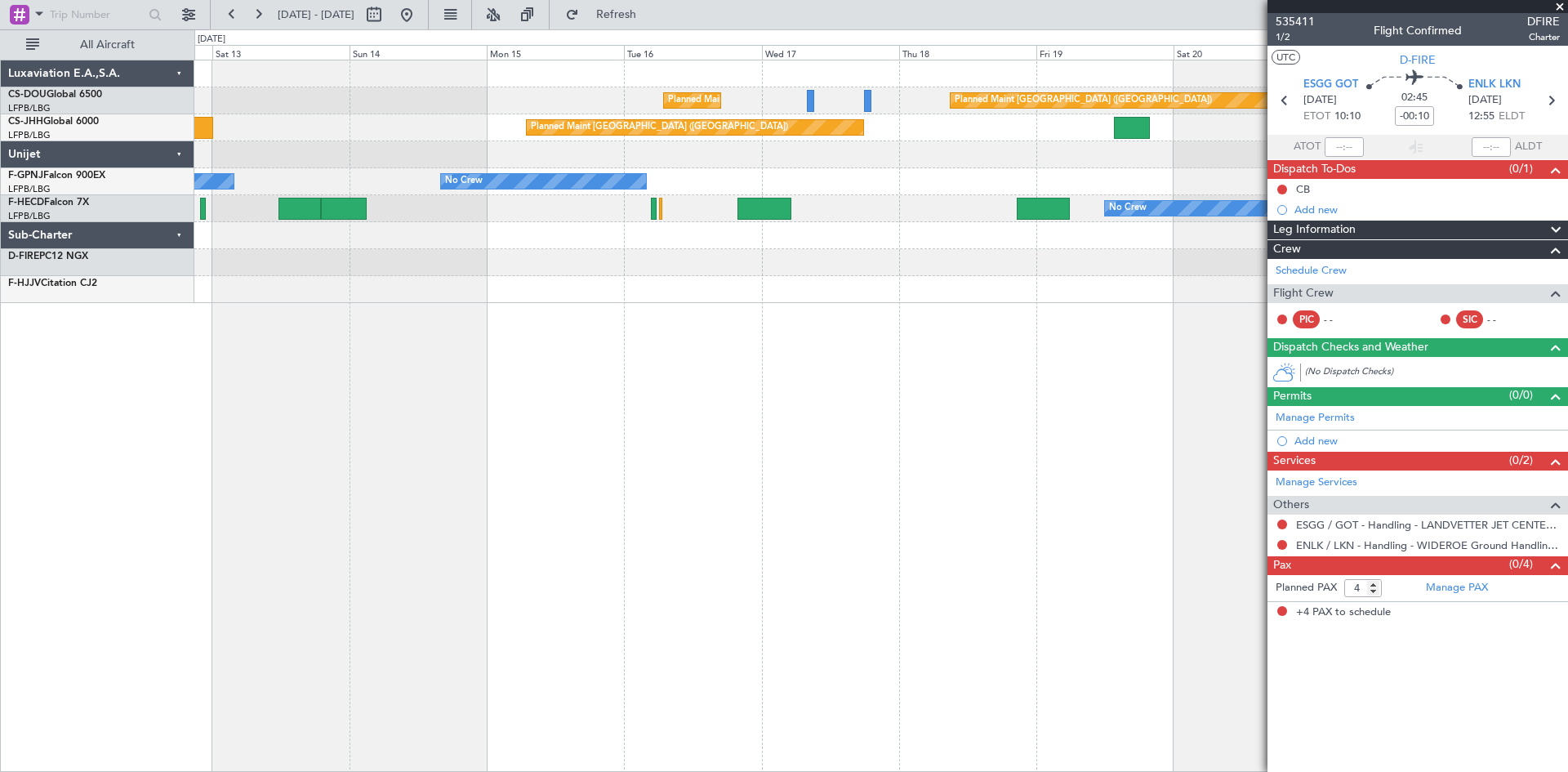
click at [694, 404] on div "Planned Maint [GEOGRAPHIC_DATA] ([GEOGRAPHIC_DATA]) Planned Maint [GEOGRAPHIC_D…" at bounding box center [881, 416] width 1374 height 713
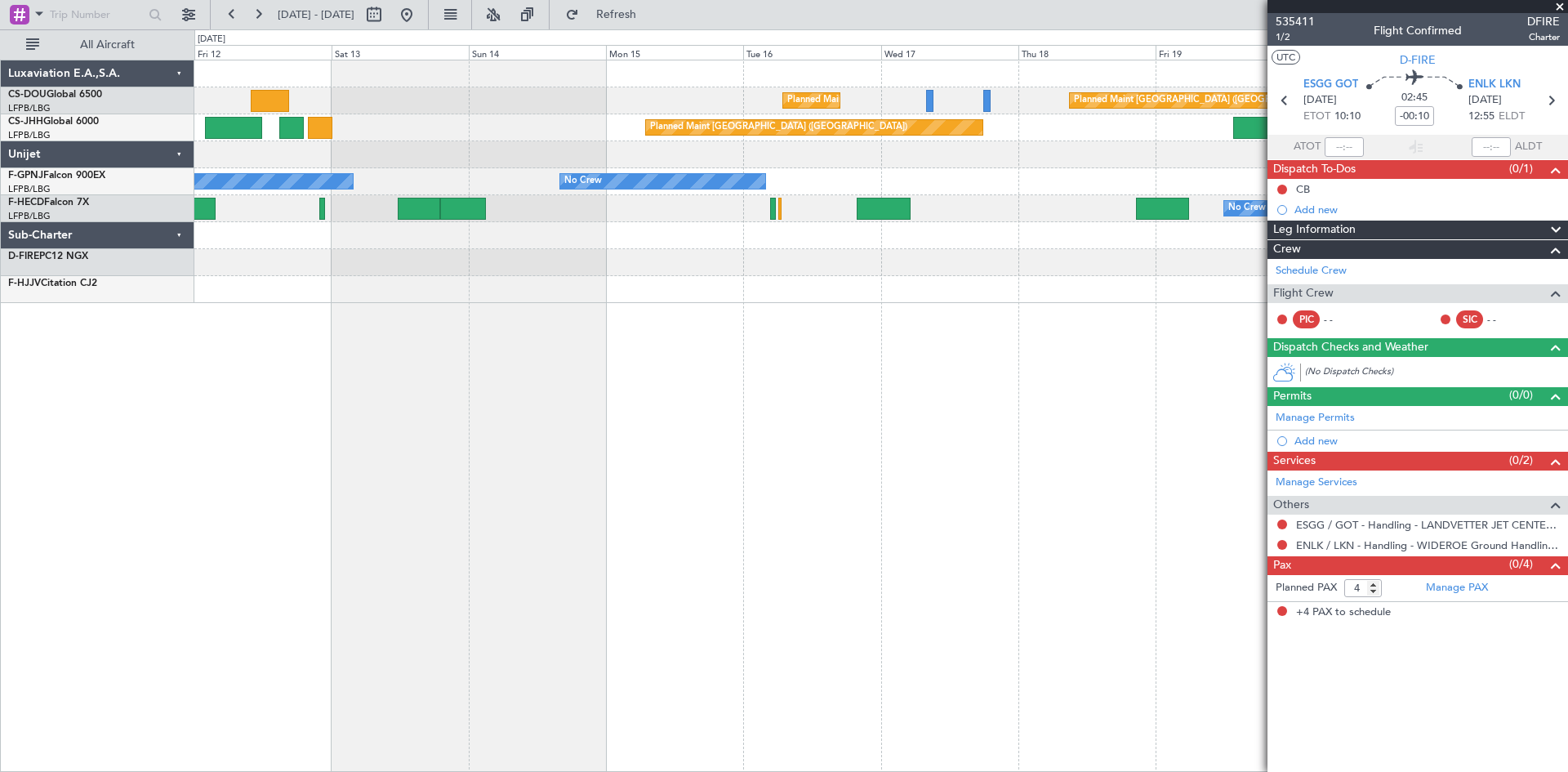
click at [671, 402] on div "Planned Maint [GEOGRAPHIC_DATA] ([GEOGRAPHIC_DATA]) Planned Maint [GEOGRAPHIC_D…" at bounding box center [881, 416] width 1374 height 713
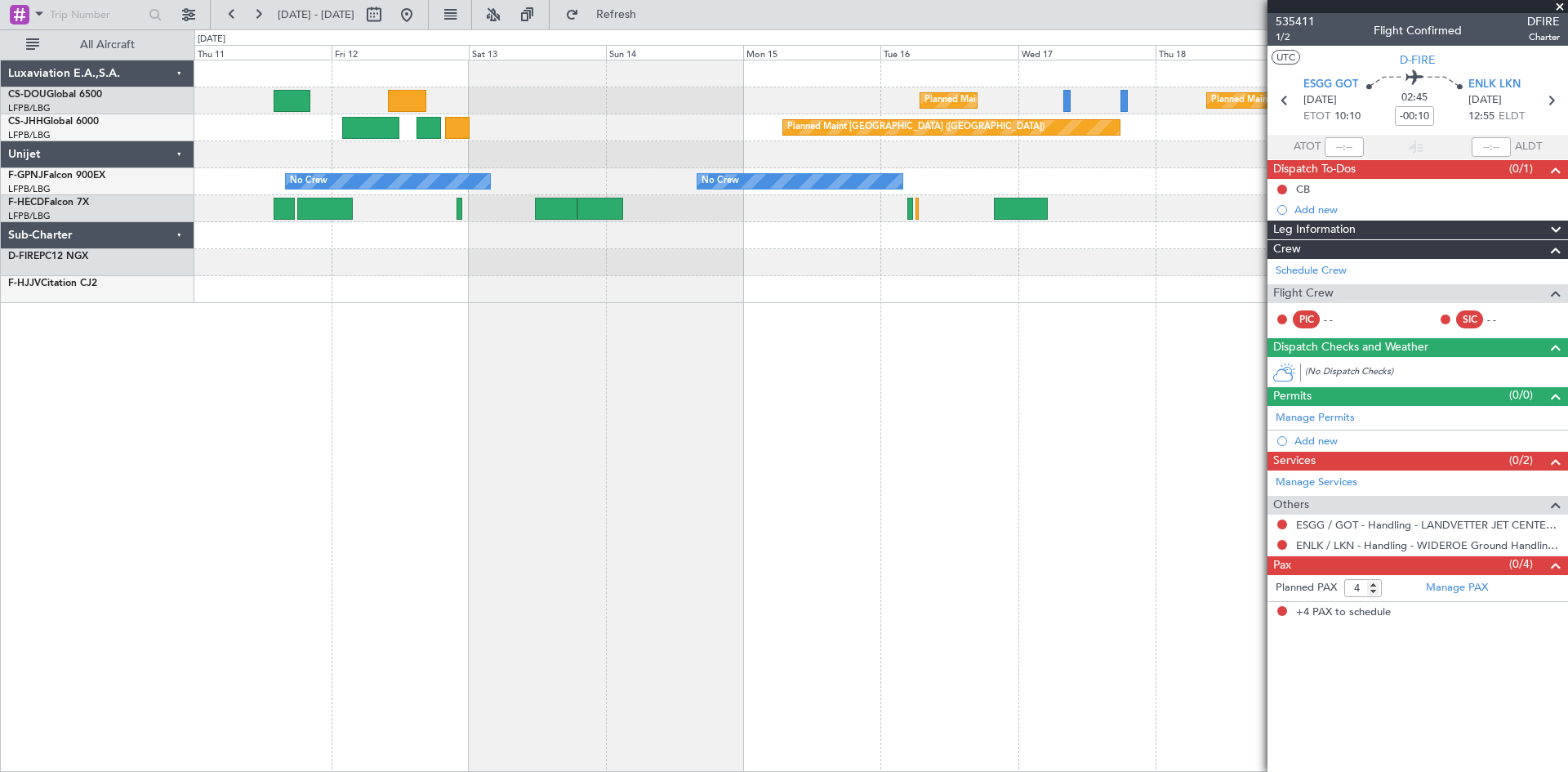
click at [553, 384] on div "Planned Maint [GEOGRAPHIC_DATA] ([GEOGRAPHIC_DATA]) Planned Maint [GEOGRAPHIC_D…" at bounding box center [881, 416] width 1374 height 713
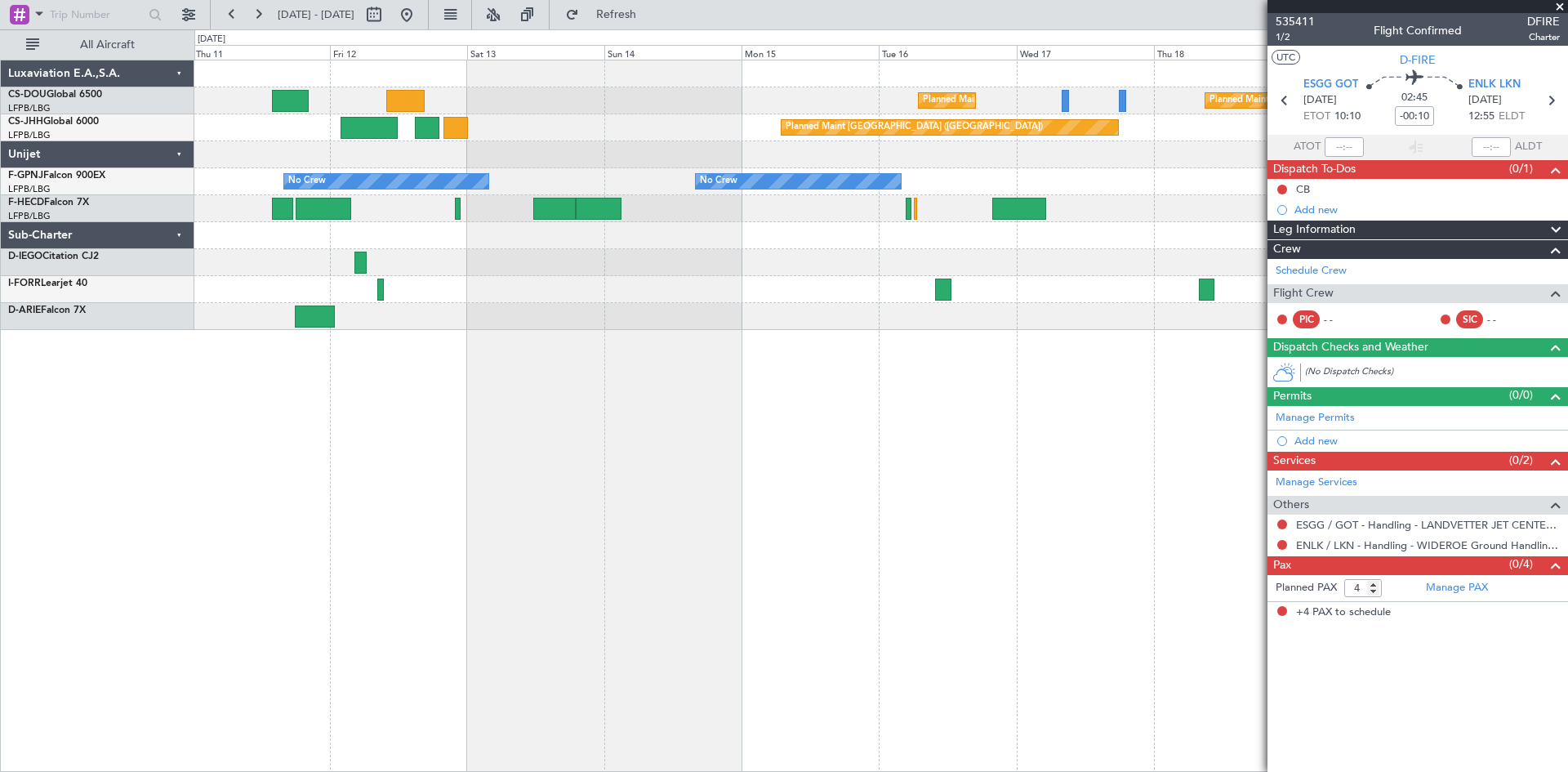
click at [791, 384] on div "Planned Maint [GEOGRAPHIC_DATA] ([GEOGRAPHIC_DATA]) Planned Maint [GEOGRAPHIC_D…" at bounding box center [881, 416] width 1374 height 713
